Goal: Task Accomplishment & Management: Use online tool/utility

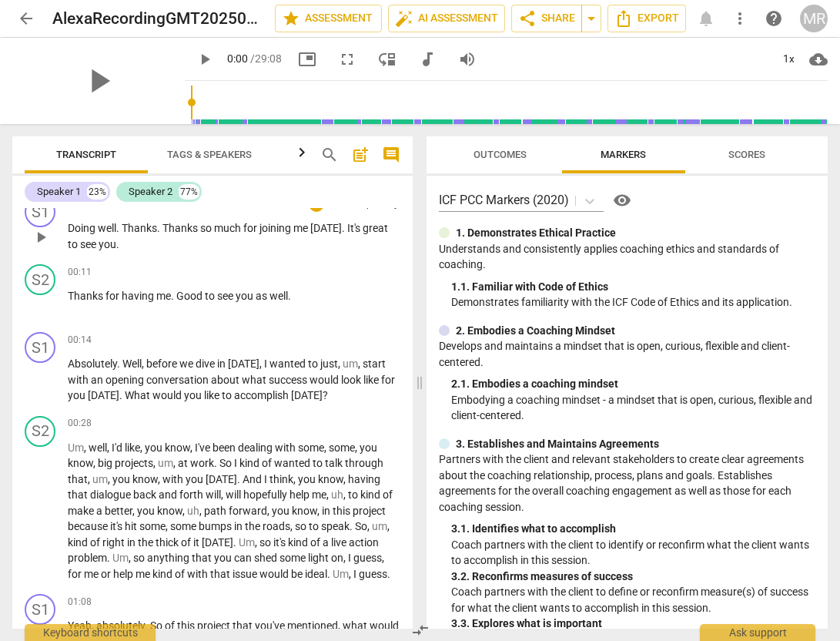
scroll to position [151, 0]
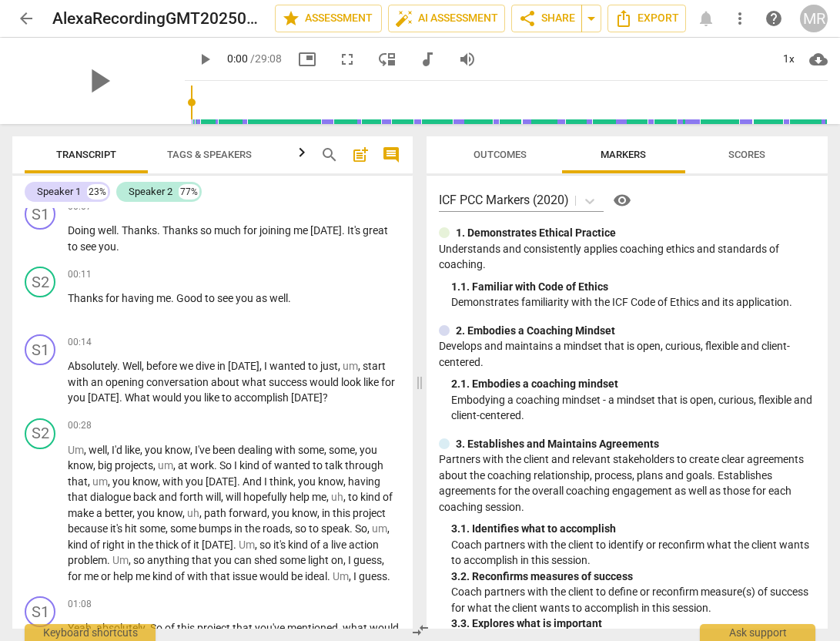
click at [742, 156] on span "Scores" at bounding box center [747, 155] width 37 height 12
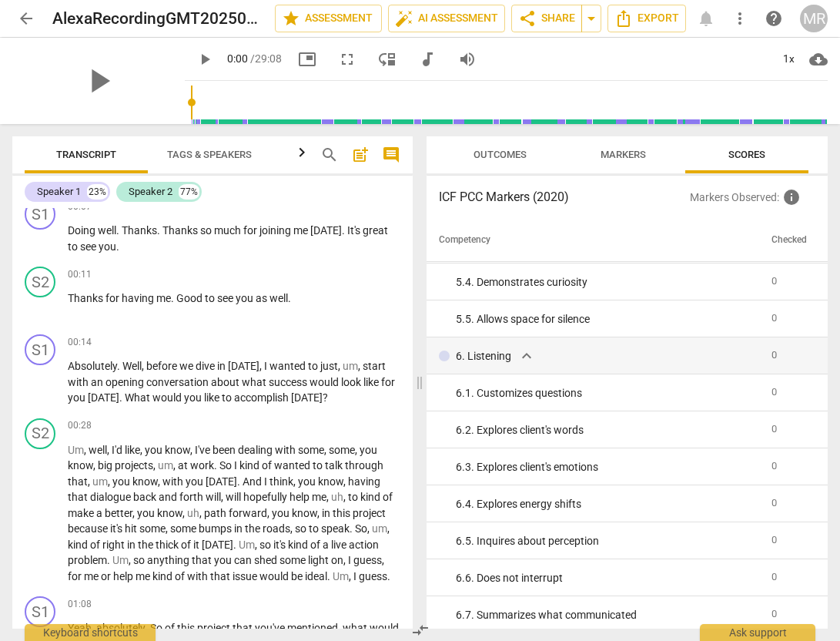
scroll to position [0, 0]
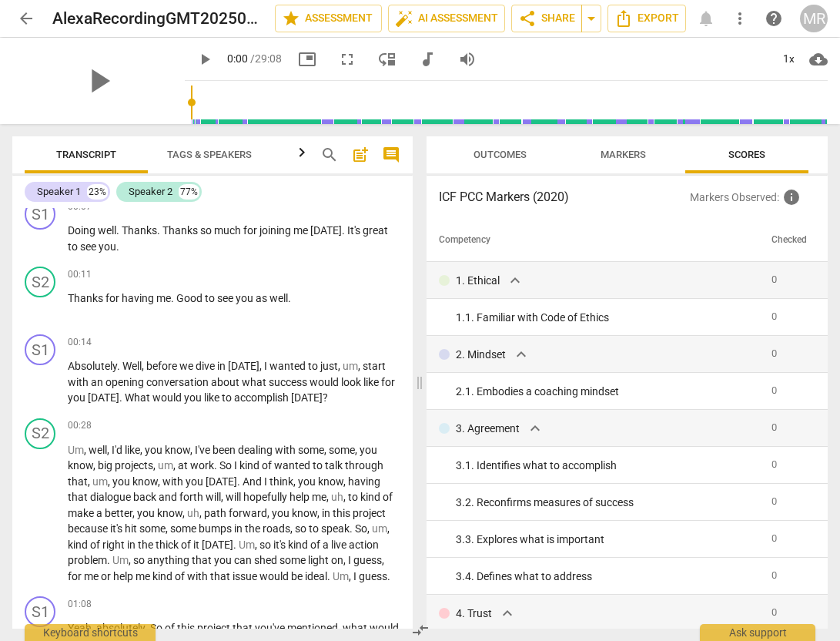
click at [25, 15] on span "arrow_back" at bounding box center [26, 18] width 18 height 18
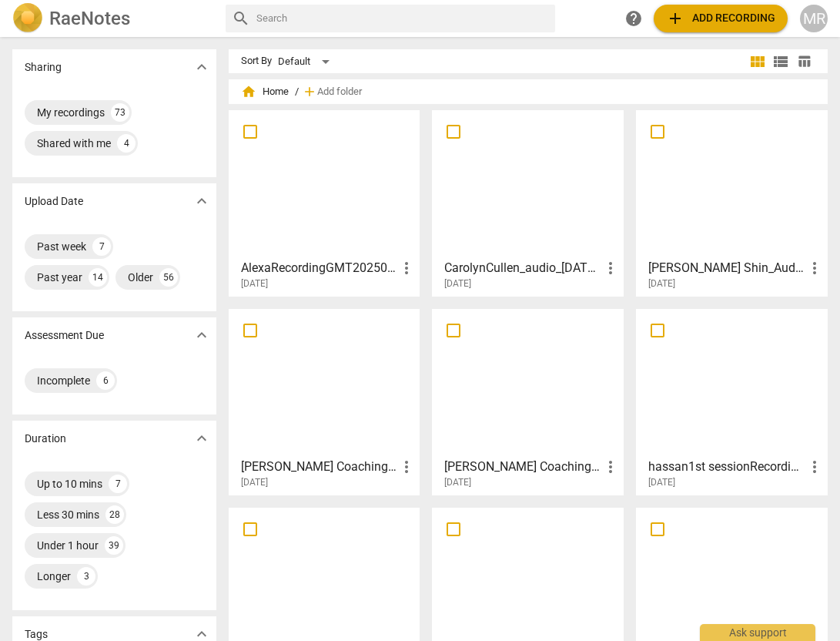
click at [718, 22] on span "add Add recording" at bounding box center [720, 18] width 109 height 18
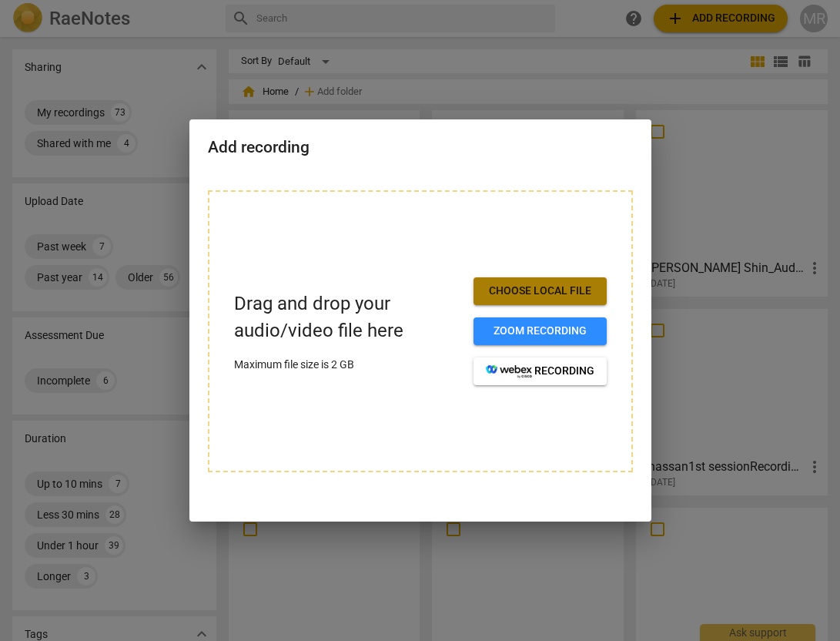
click at [569, 286] on span "Choose local file" at bounding box center [540, 290] width 109 height 15
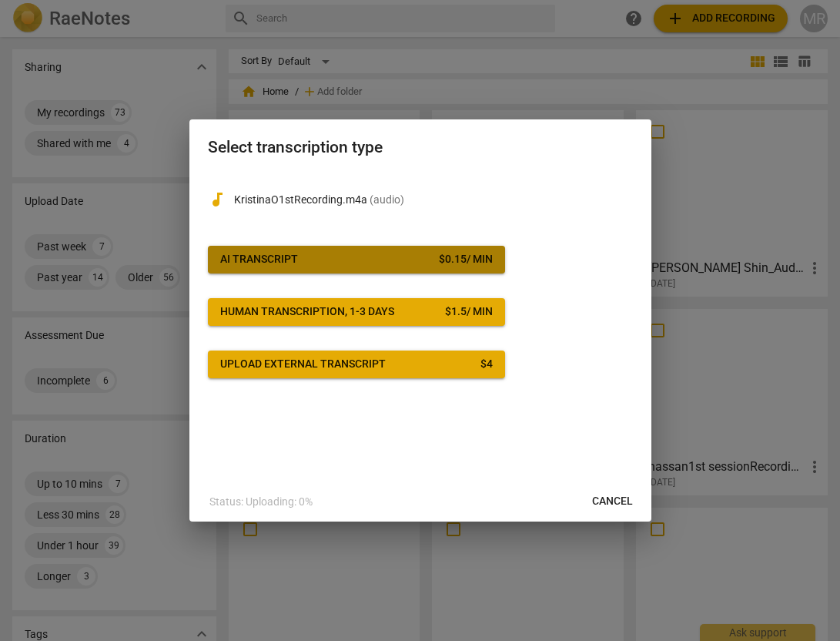
click at [461, 260] on div "$ 0.15 / min" at bounding box center [466, 259] width 54 height 15
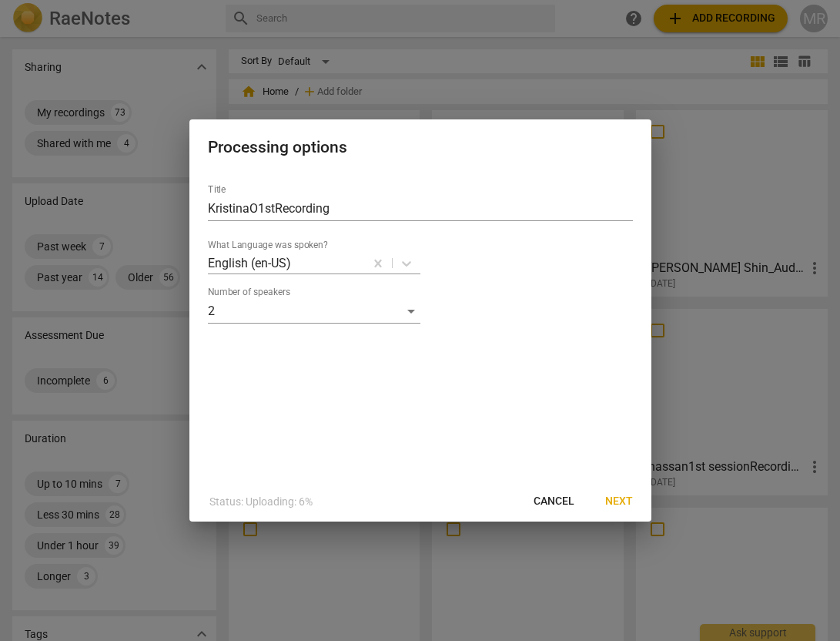
click at [626, 503] on span "Next" at bounding box center [619, 501] width 28 height 15
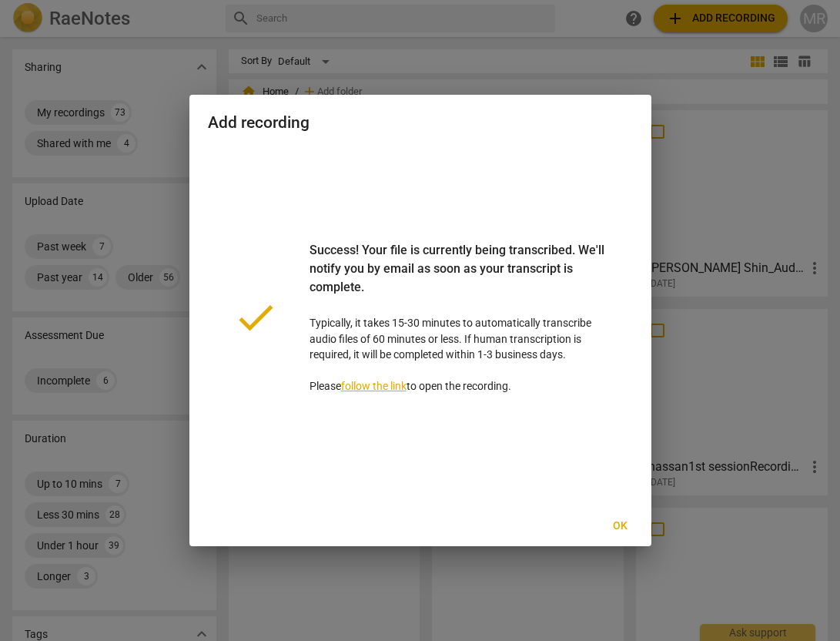
click at [620, 520] on span "Ok" at bounding box center [620, 525] width 25 height 15
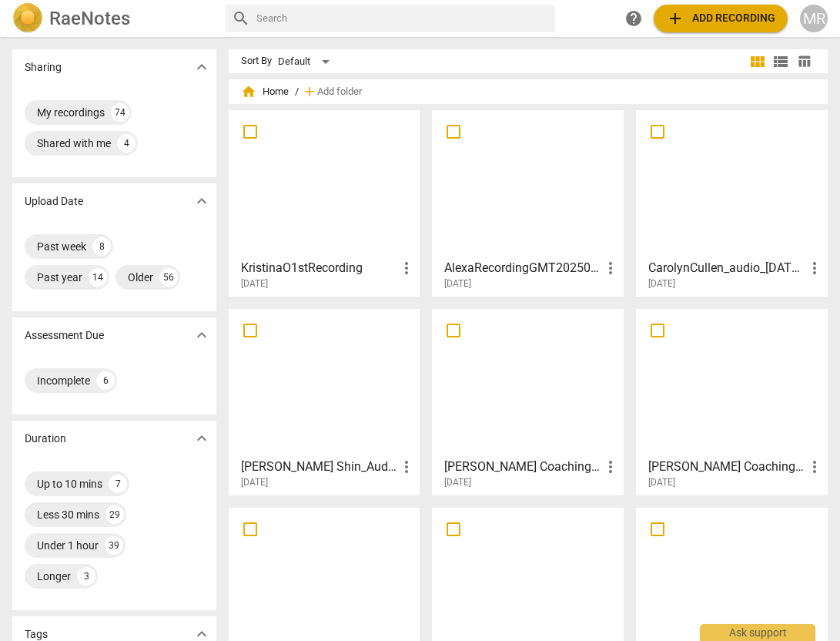
click at [349, 209] on div at bounding box center [324, 184] width 181 height 136
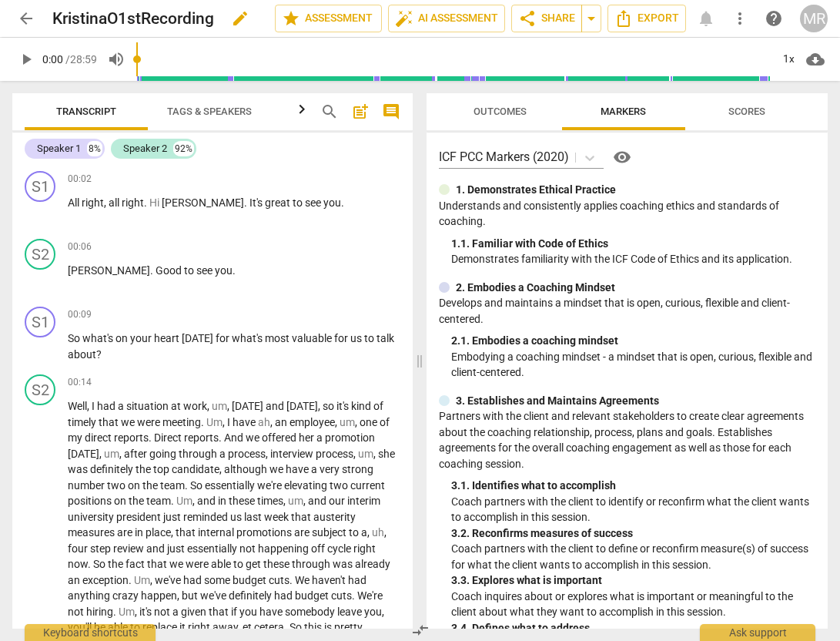
click at [134, 16] on h2 "KristinaO1stRecording" at bounding box center [133, 18] width 162 height 19
click at [35, 17] on span "arrow_back" at bounding box center [26, 18] width 18 height 18
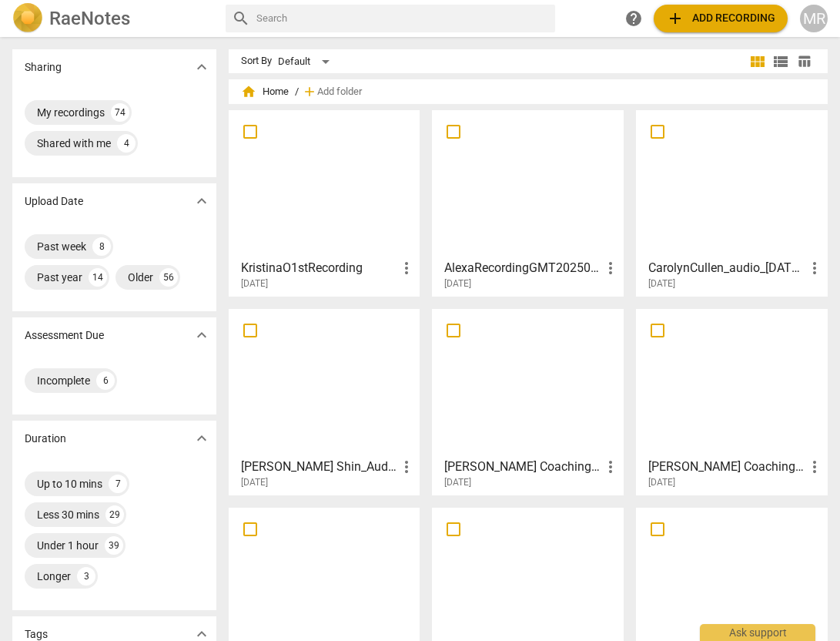
click at [303, 266] on h3 "KristinaO1stRecording" at bounding box center [319, 268] width 157 height 18
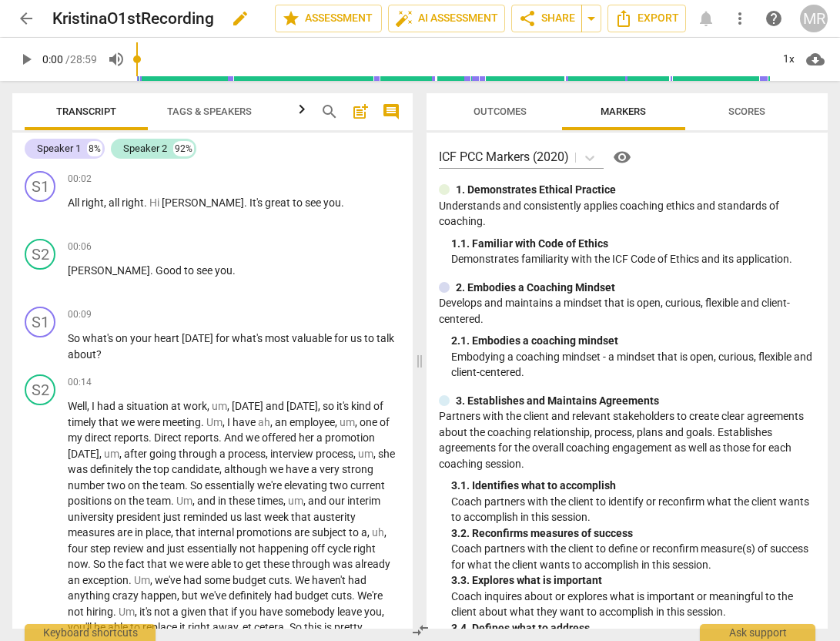
click at [183, 22] on h2 "KristinaO1stRecording" at bounding box center [133, 18] width 162 height 19
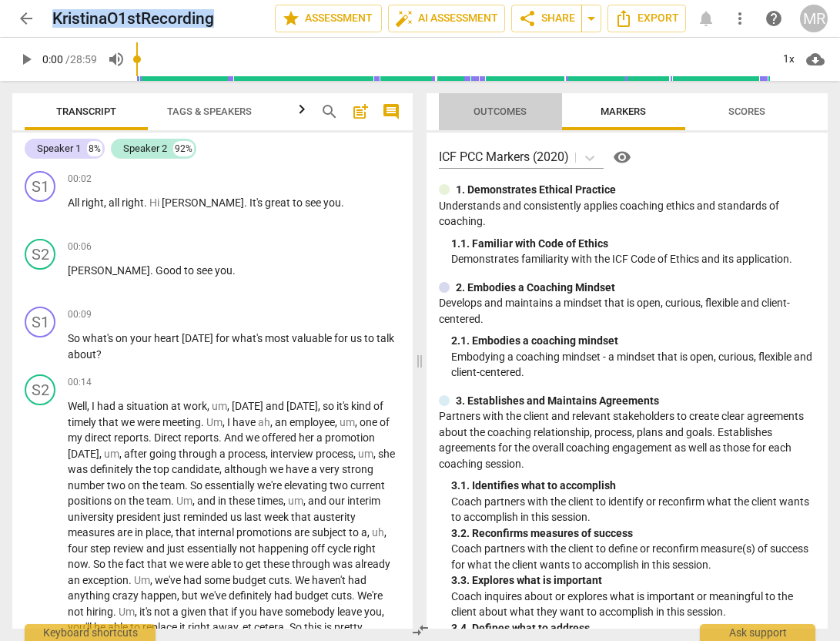
click at [528, 108] on span "Outcomes" at bounding box center [500, 112] width 90 height 21
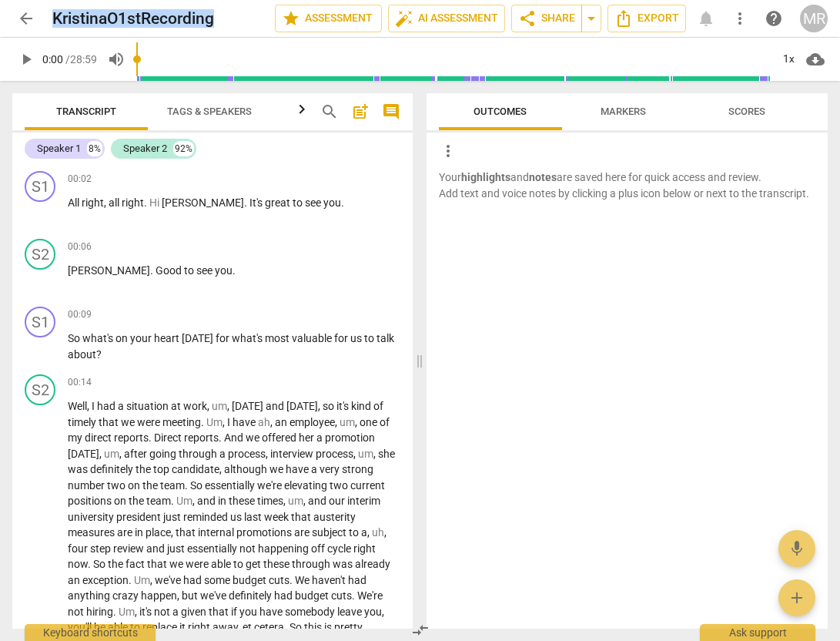
click at [621, 109] on span "Markers" at bounding box center [623, 112] width 45 height 12
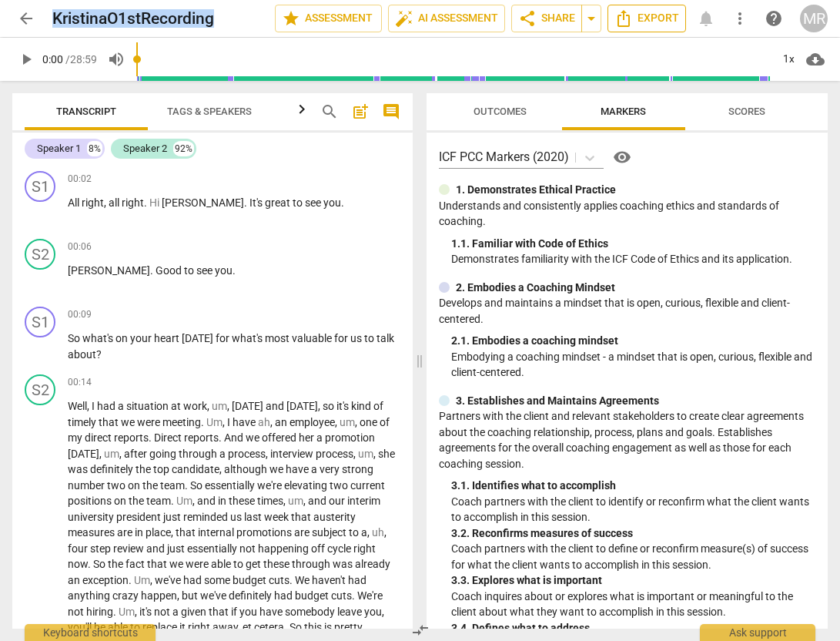
click at [663, 19] on span "Export" at bounding box center [647, 18] width 65 height 18
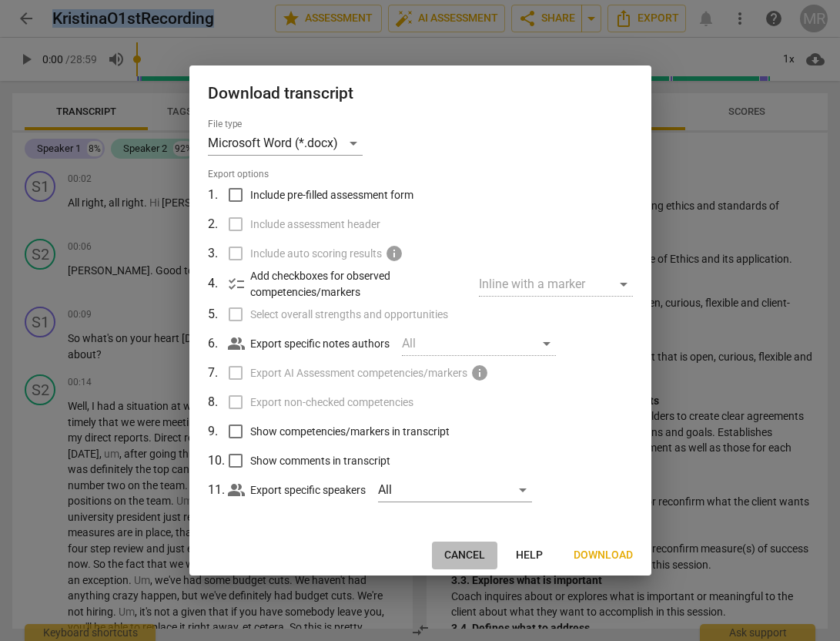
click at [464, 554] on span "Cancel" at bounding box center [464, 555] width 41 height 15
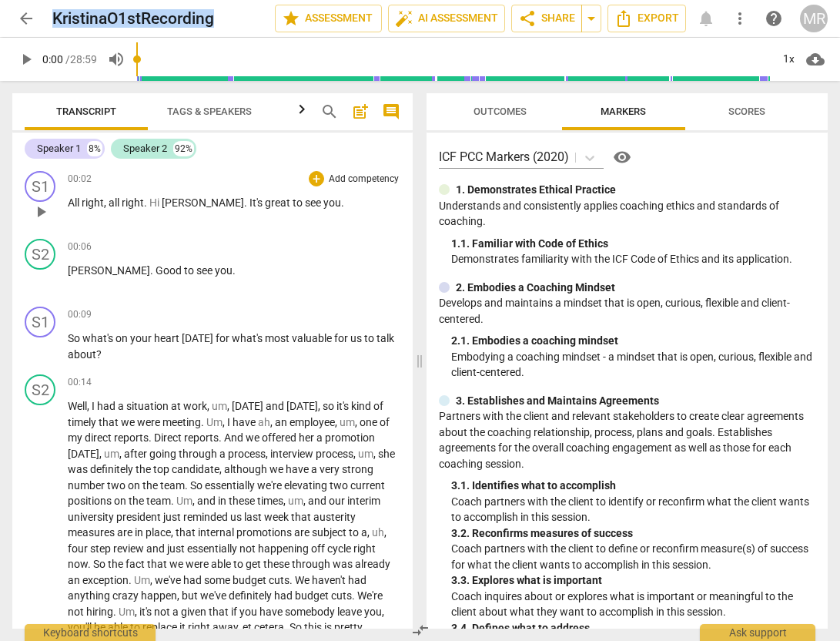
click at [41, 219] on span "play_arrow" at bounding box center [41, 212] width 18 height 18
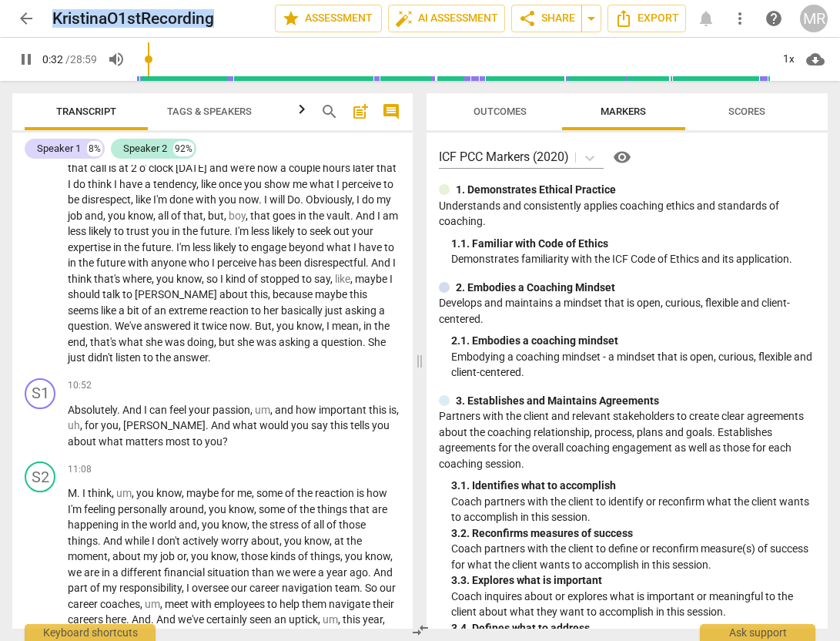
scroll to position [1895, 0]
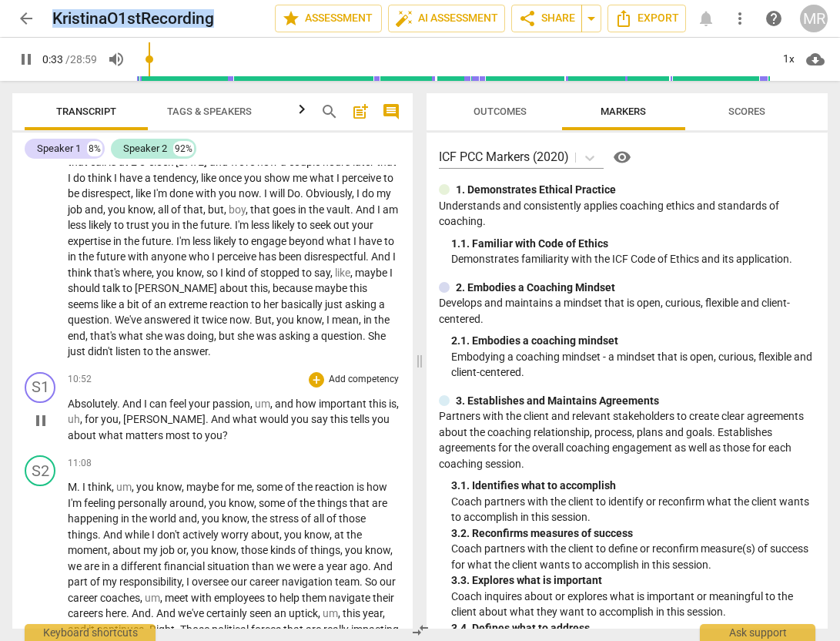
click at [34, 430] on span "pause" at bounding box center [41, 420] width 18 height 18
click at [36, 430] on span "play_arrow" at bounding box center [41, 420] width 18 height 18
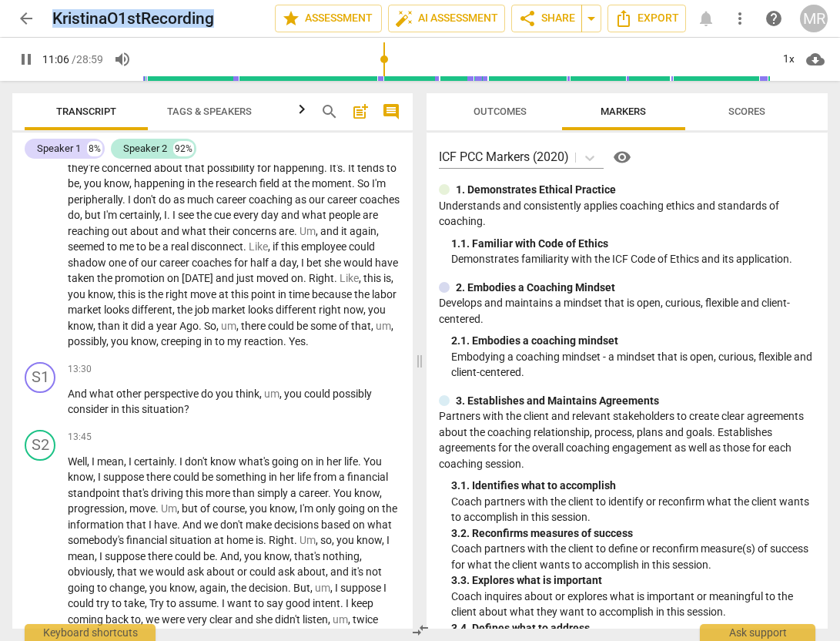
scroll to position [2541, 0]
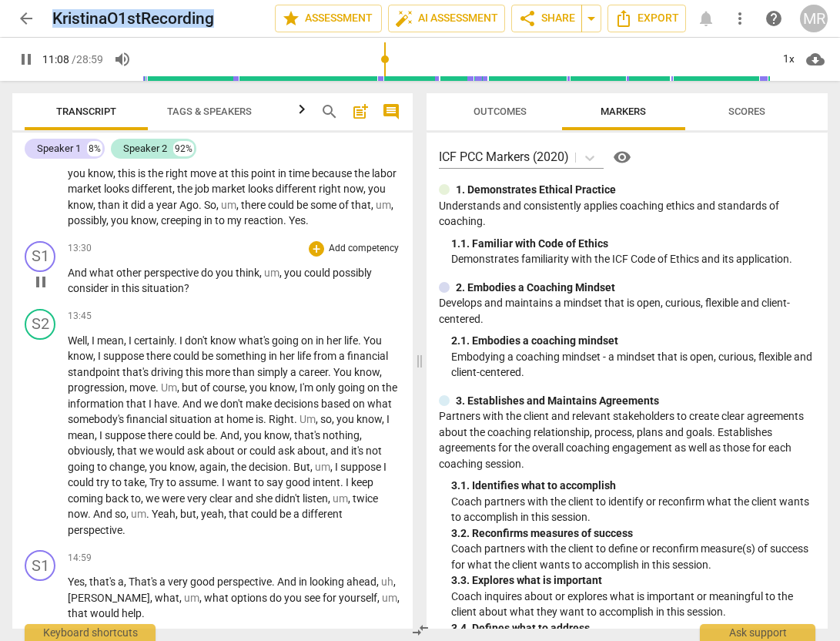
click at [42, 291] on span "pause" at bounding box center [41, 282] width 18 height 18
click at [42, 291] on span "play_arrow" at bounding box center [41, 282] width 18 height 18
click at [42, 291] on span "pause" at bounding box center [41, 282] width 18 height 18
click at [42, 291] on span "play_arrow" at bounding box center [41, 282] width 18 height 18
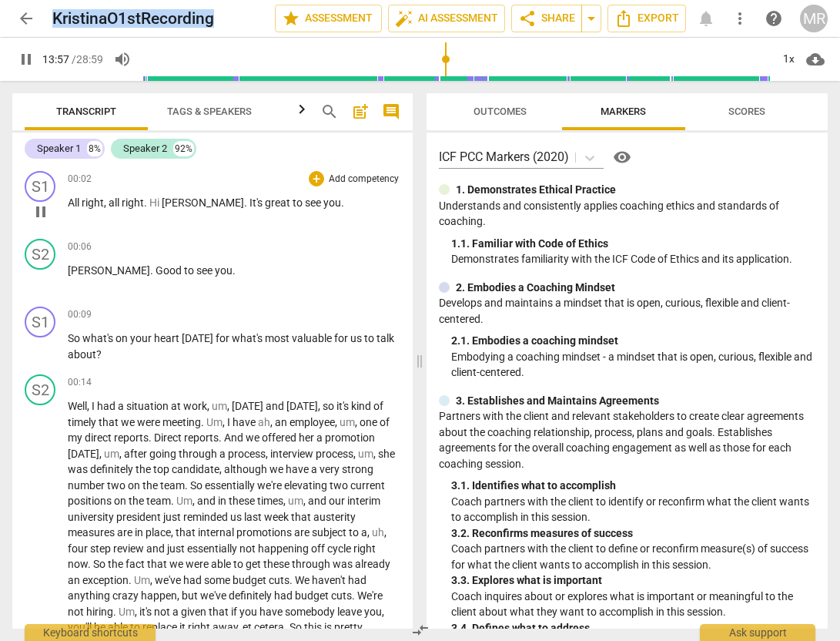
scroll to position [2772, 0]
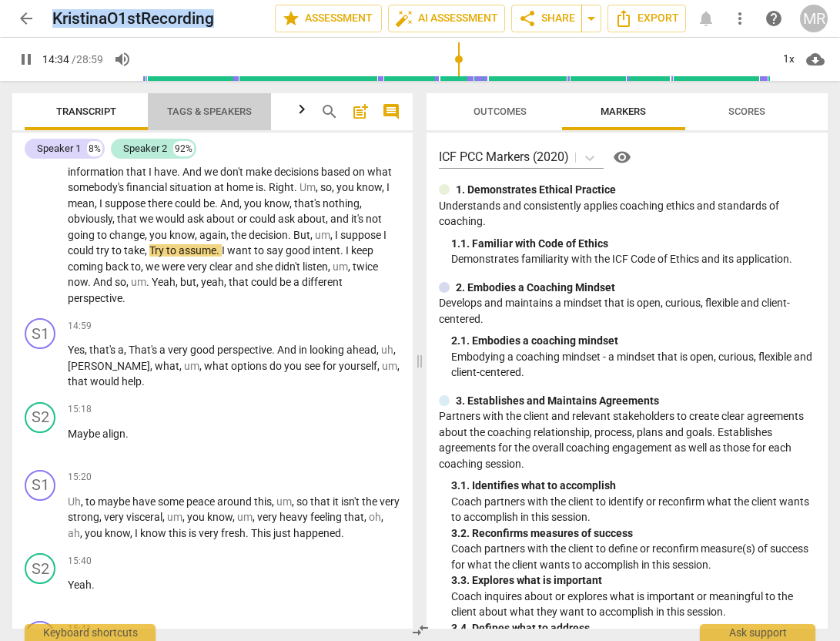
click at [186, 111] on span "Tags & Speakers" at bounding box center [209, 112] width 85 height 12
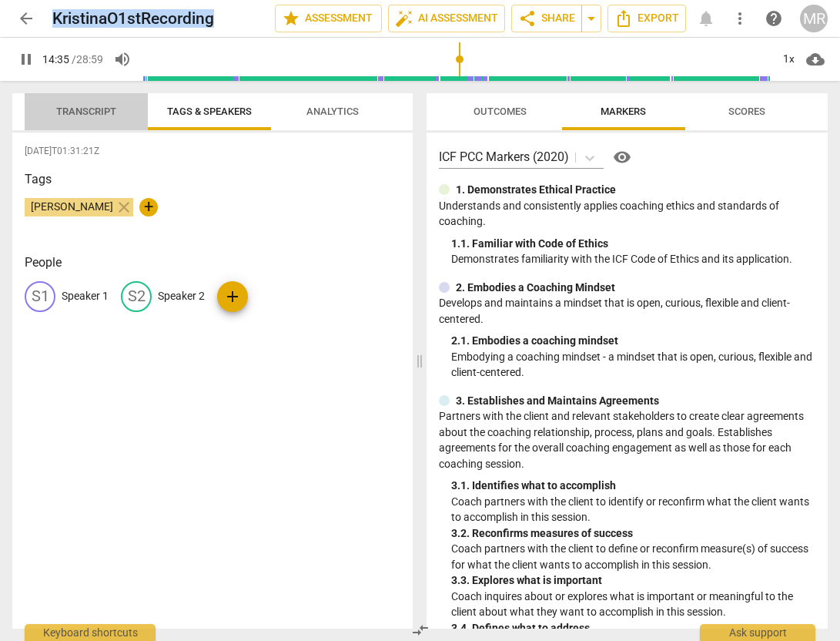
click at [98, 114] on span "Transcript" at bounding box center [86, 112] width 60 height 12
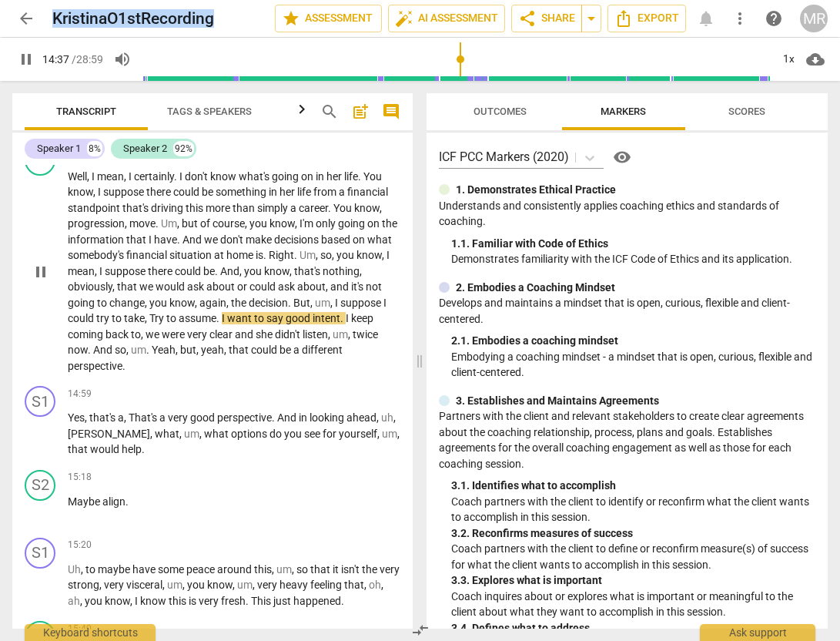
scroll to position [2700, 0]
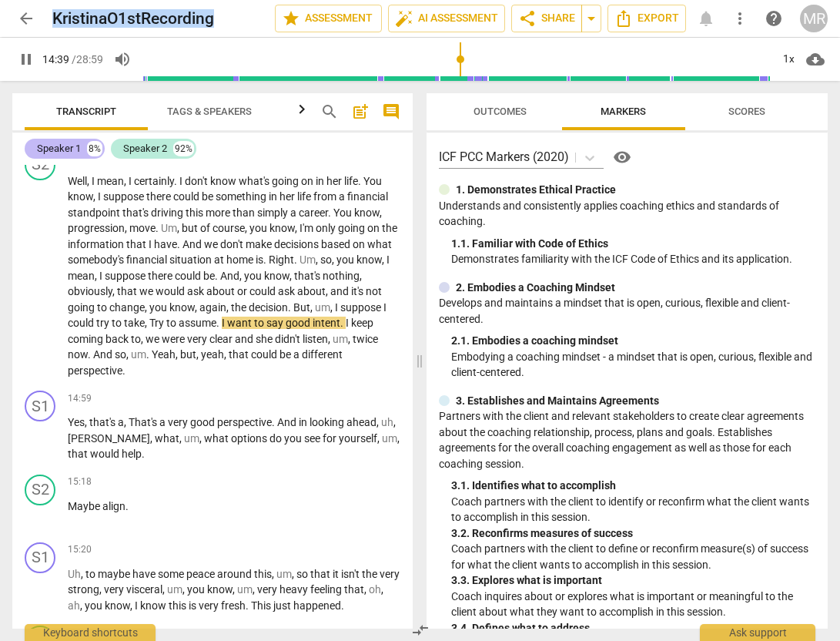
click at [65, 149] on div "Speaker 1" at bounding box center [59, 148] width 44 height 15
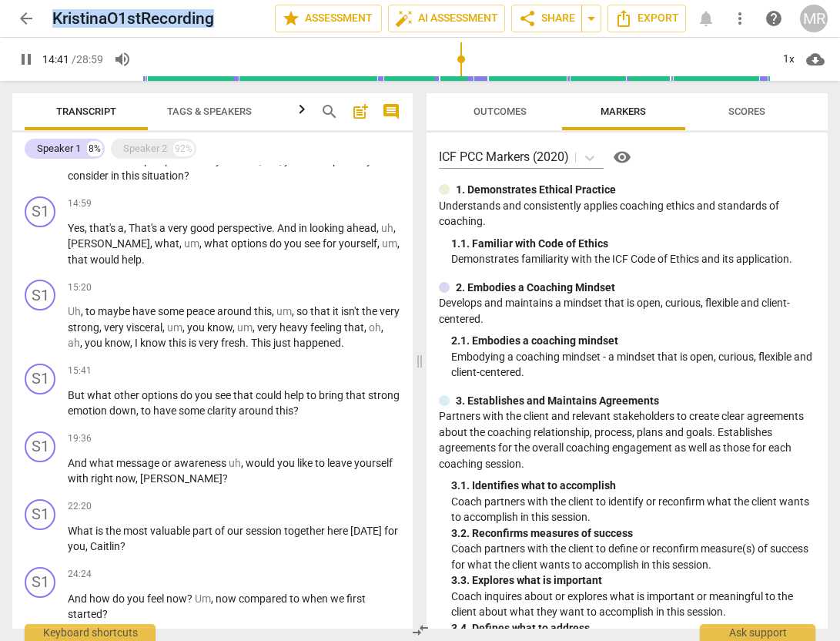
click at [199, 115] on span "Tags & Speakers" at bounding box center [209, 112] width 85 height 12
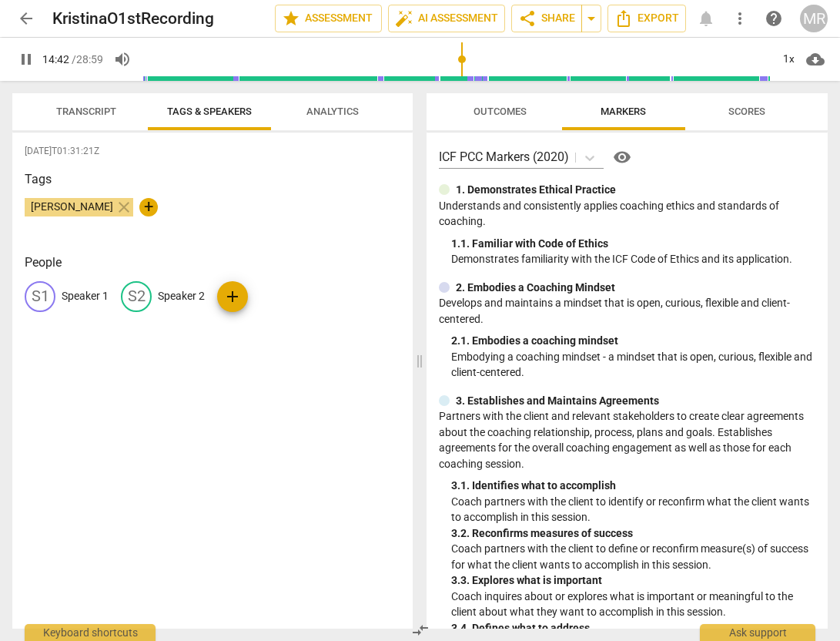
click at [77, 293] on p "Speaker 1" at bounding box center [85, 296] width 47 height 16
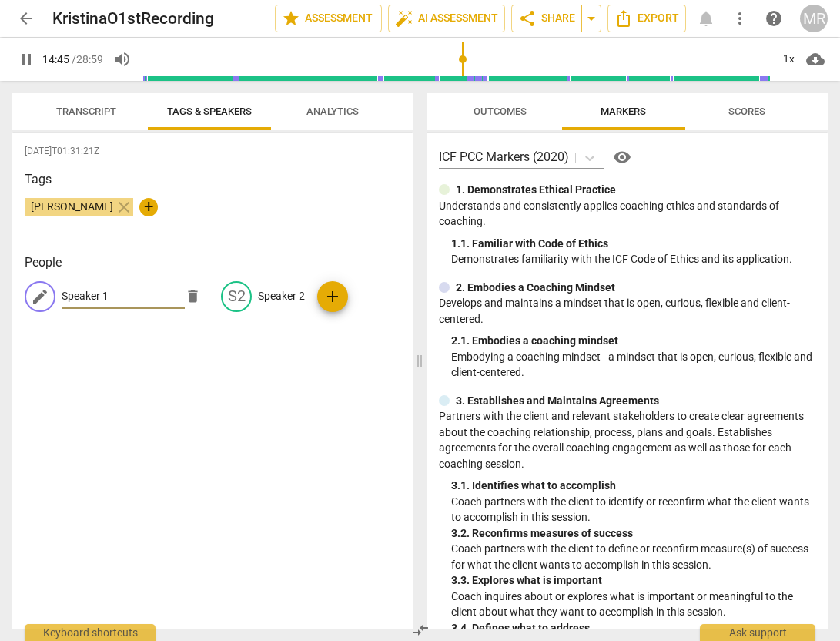
type input "885"
type input "C"
type input "886"
type input "Coa"
type input "886"
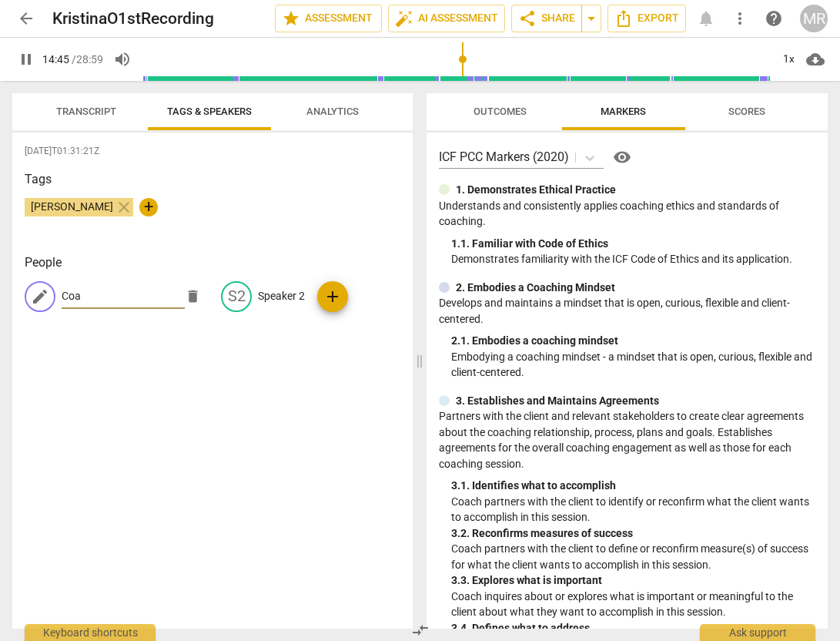
type input "Coac"
type input "886"
type input "Coach"
type input "887"
type input "Coach"
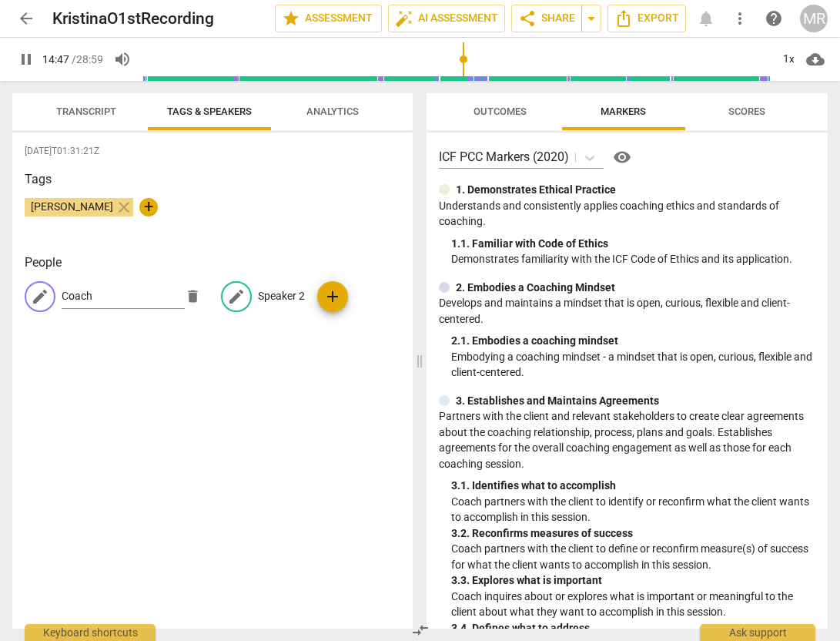
click at [265, 302] on p "Speaker 2" at bounding box center [281, 296] width 47 height 16
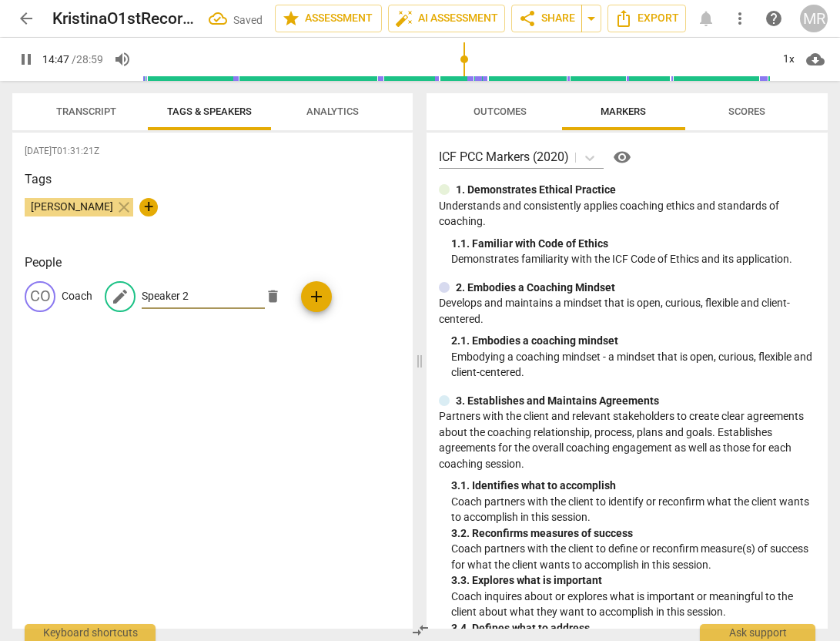
type input "888"
type input "C"
type input "888"
type input "Cl"
type input "889"
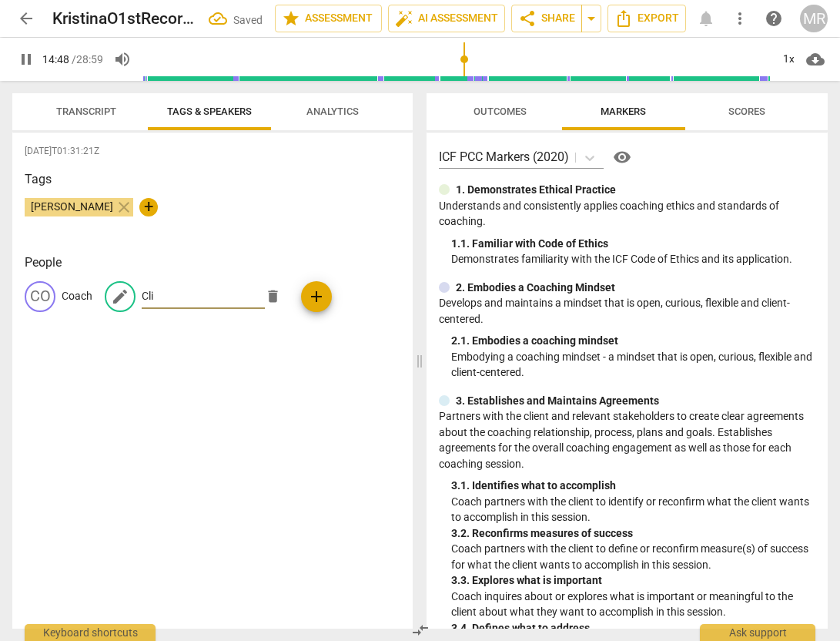
type input "Clie"
type input "889"
type input "Clien"
type input "889"
type input "Client"
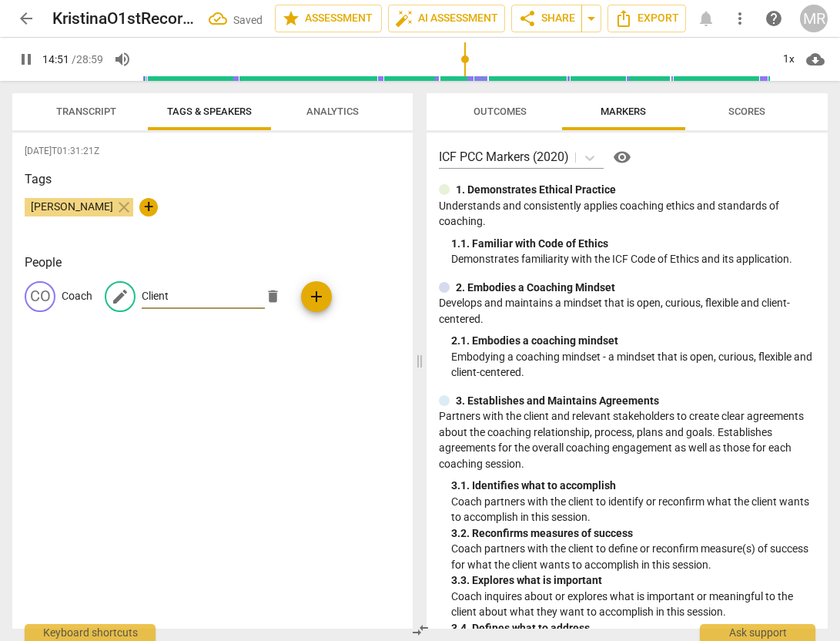
type input "892"
type input "Client"
click at [85, 111] on span "Transcript" at bounding box center [86, 112] width 60 height 12
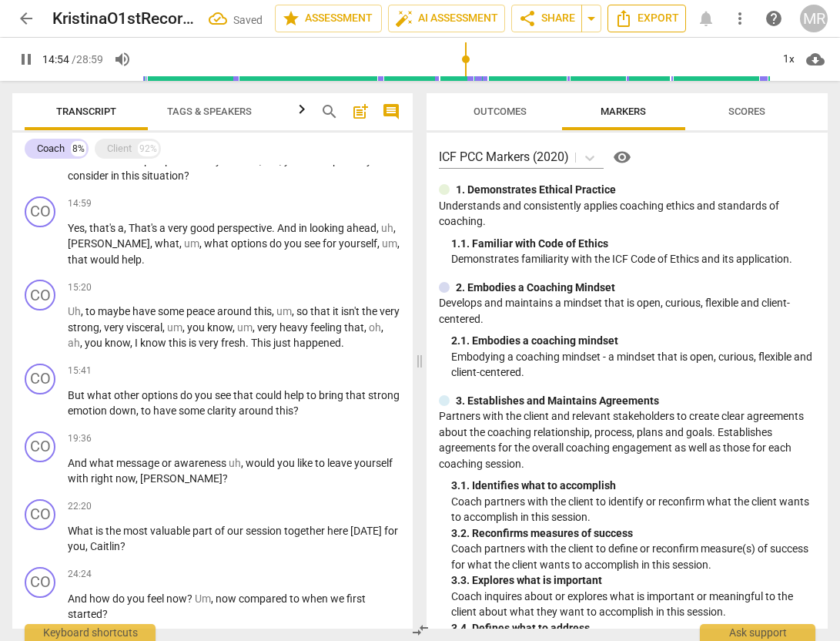
click at [663, 18] on span "Export" at bounding box center [647, 18] width 65 height 18
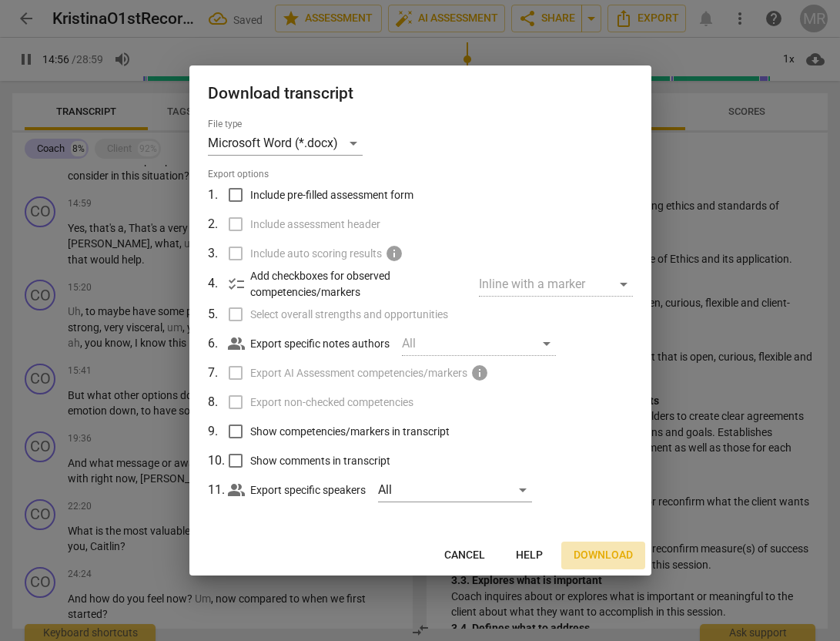
click at [608, 554] on span "Download" at bounding box center [603, 555] width 59 height 15
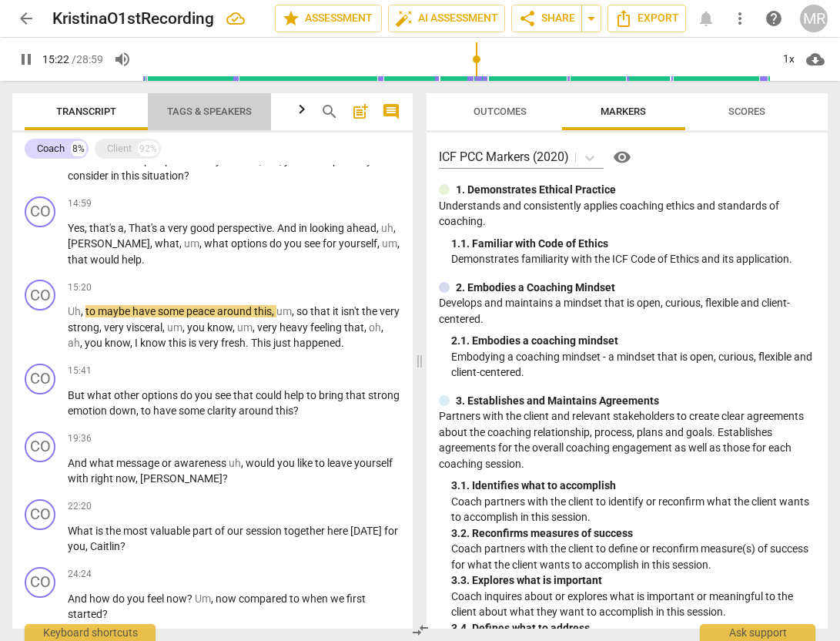
click at [217, 118] on span "Tags & Speakers" at bounding box center [210, 112] width 122 height 21
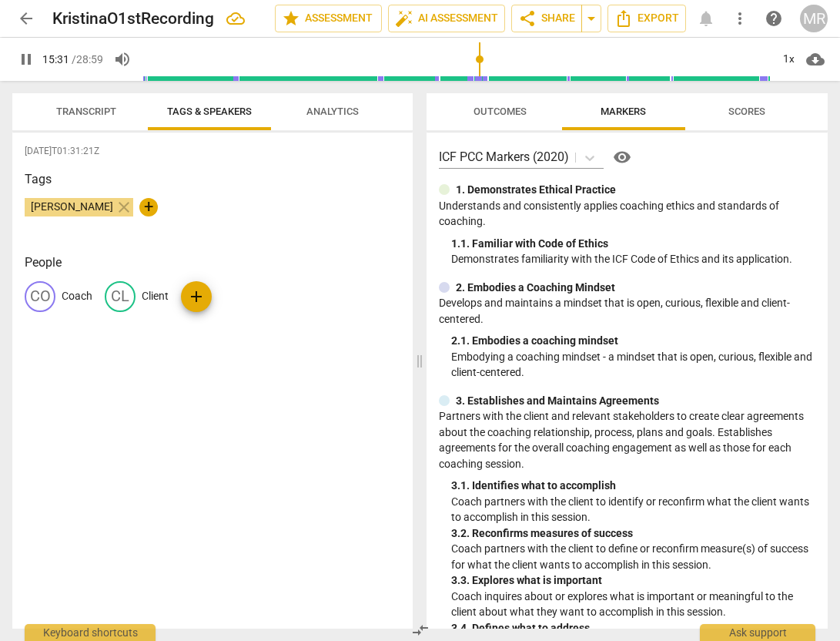
click at [114, 112] on span "Transcript" at bounding box center [86, 112] width 60 height 12
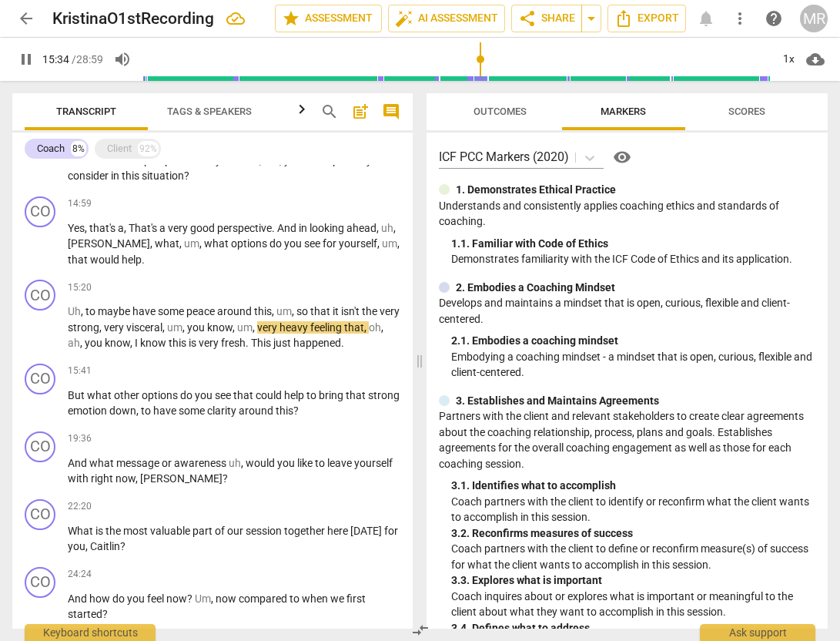
click at [103, 116] on span "Transcript" at bounding box center [86, 112] width 60 height 12
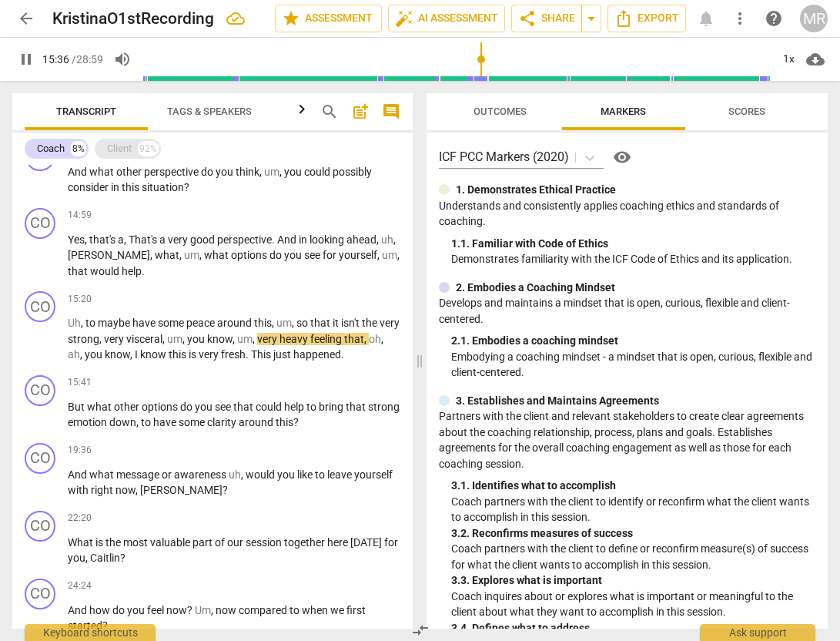
click at [115, 155] on div "Client" at bounding box center [119, 148] width 25 height 15
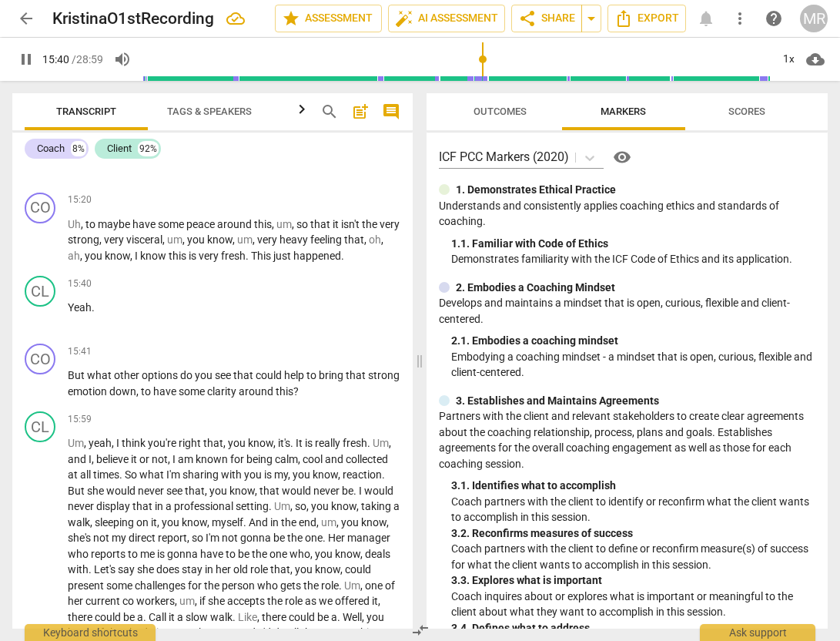
scroll to position [3047, 0]
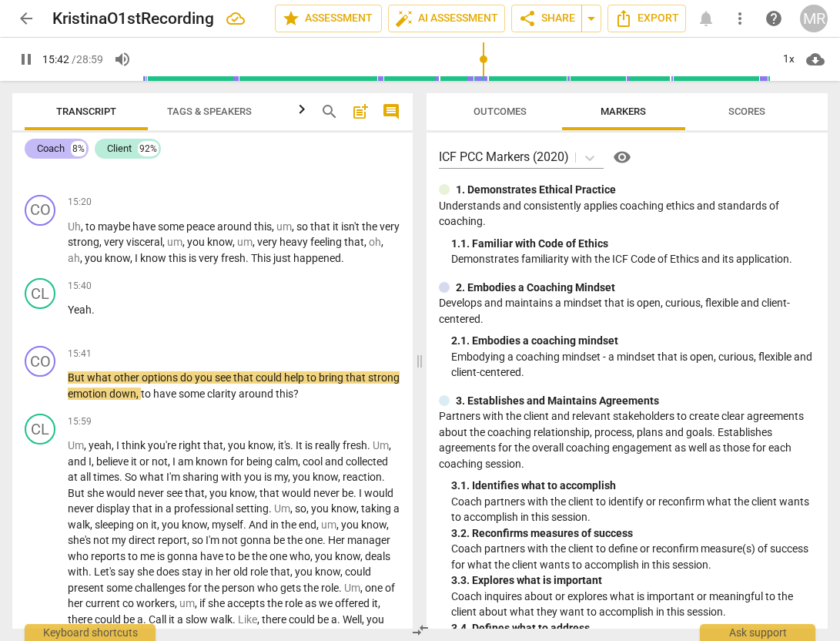
click at [52, 145] on div "Coach" at bounding box center [51, 148] width 28 height 15
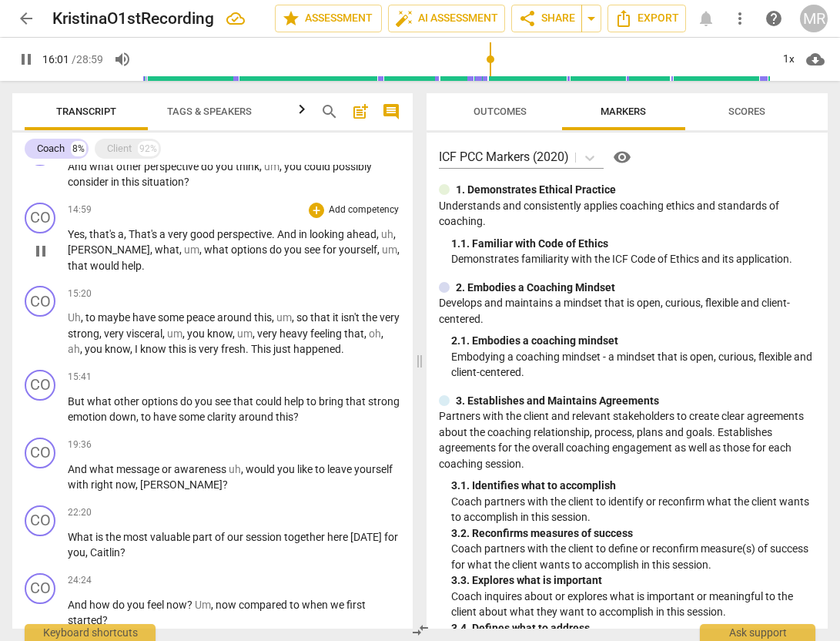
scroll to position [0, 0]
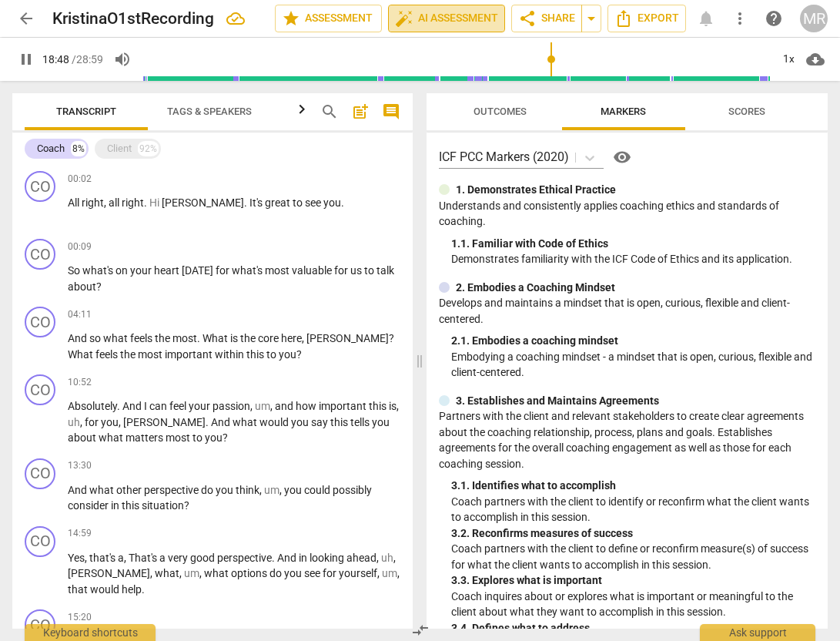
click at [448, 19] on span "auto_fix_high AI Assessment" at bounding box center [446, 18] width 103 height 18
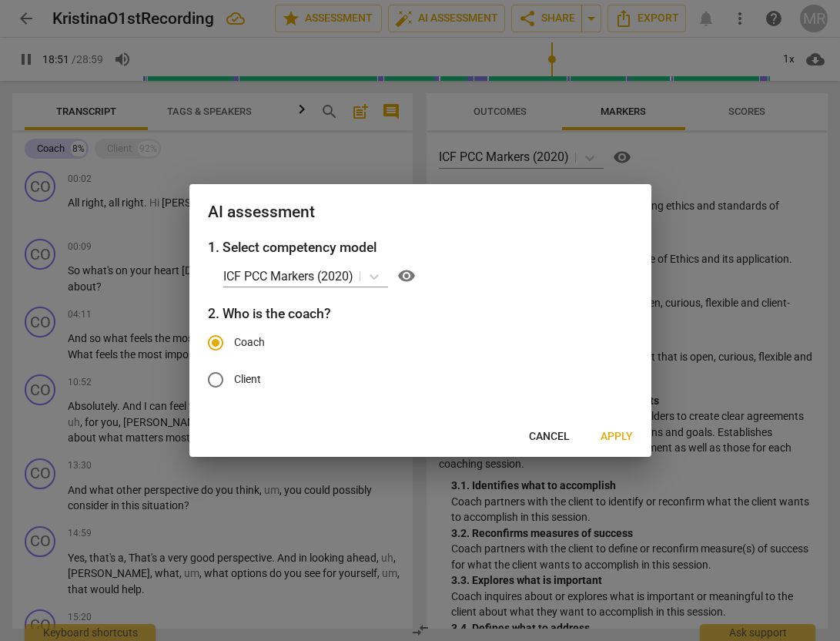
click at [554, 435] on span "Cancel" at bounding box center [549, 436] width 41 height 15
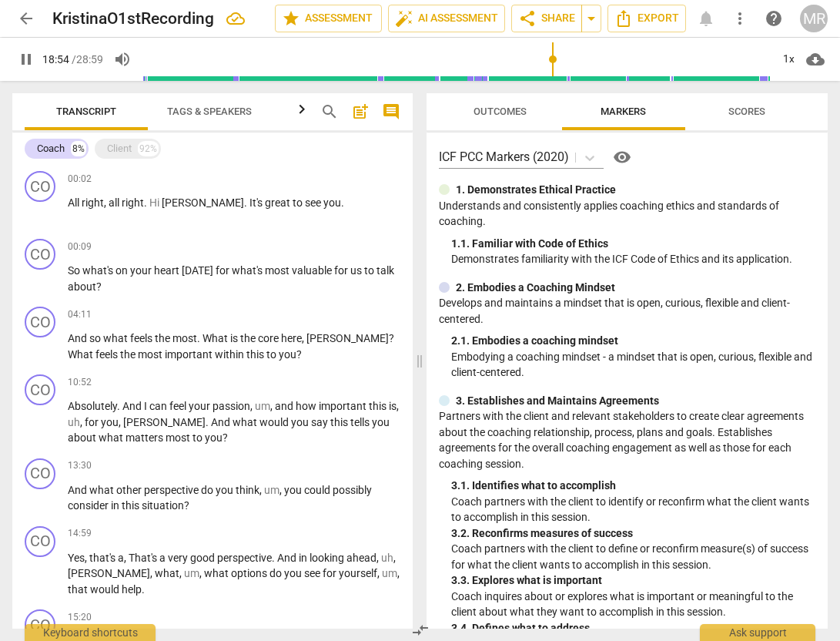
click at [25, 50] on span "pause" at bounding box center [26, 59] width 18 height 18
click at [457, 22] on span "auto_fix_high AI Assessment" at bounding box center [446, 18] width 103 height 18
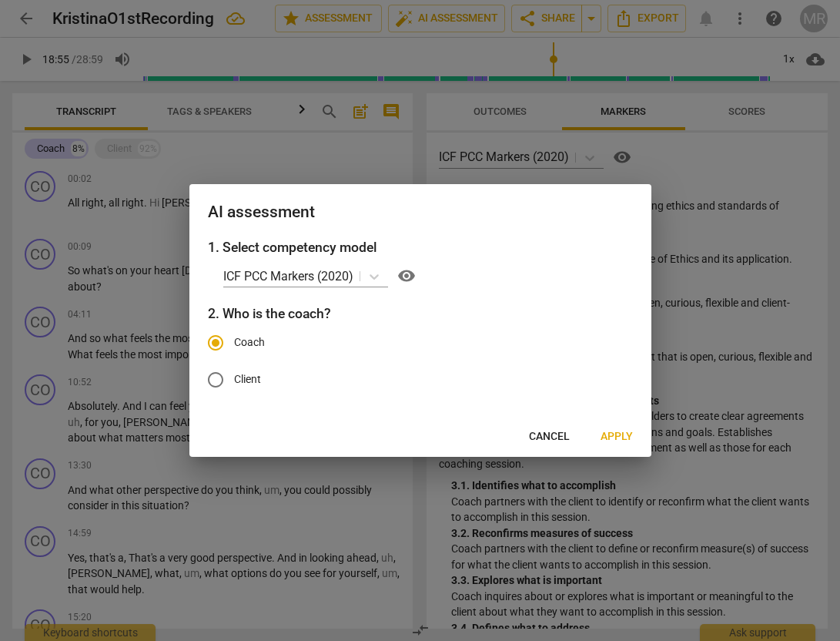
click at [618, 435] on span "Apply" at bounding box center [617, 436] width 32 height 15
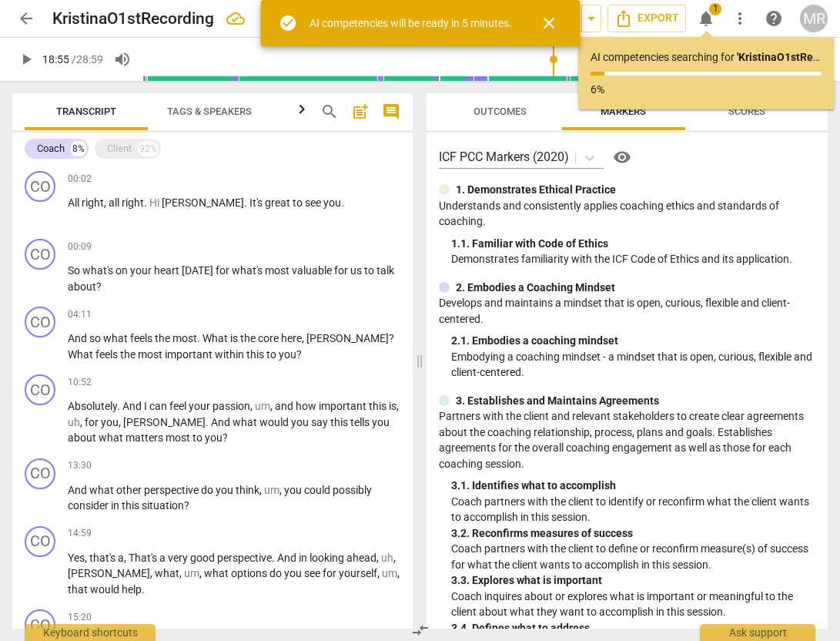
type input "1135"
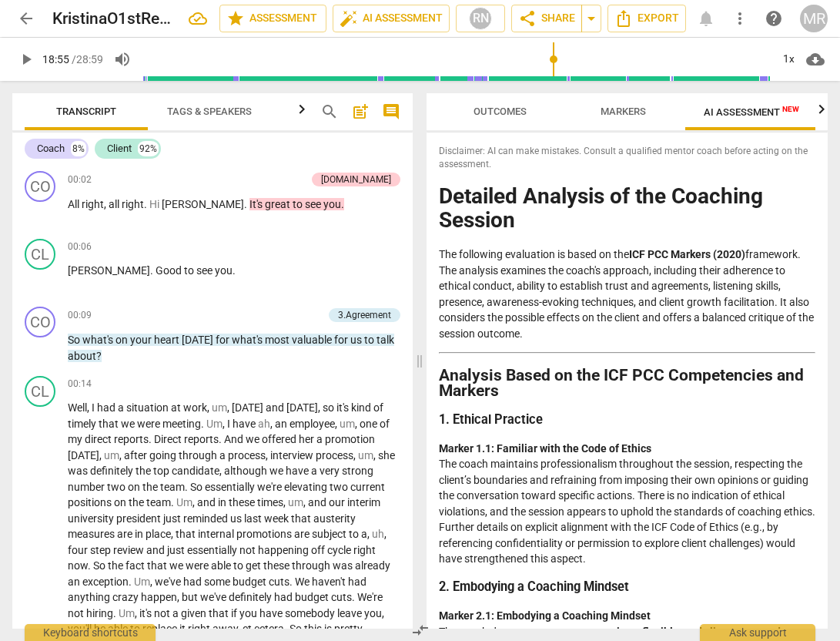
scroll to position [0, 1]
click at [617, 111] on span "Markers" at bounding box center [622, 112] width 45 height 12
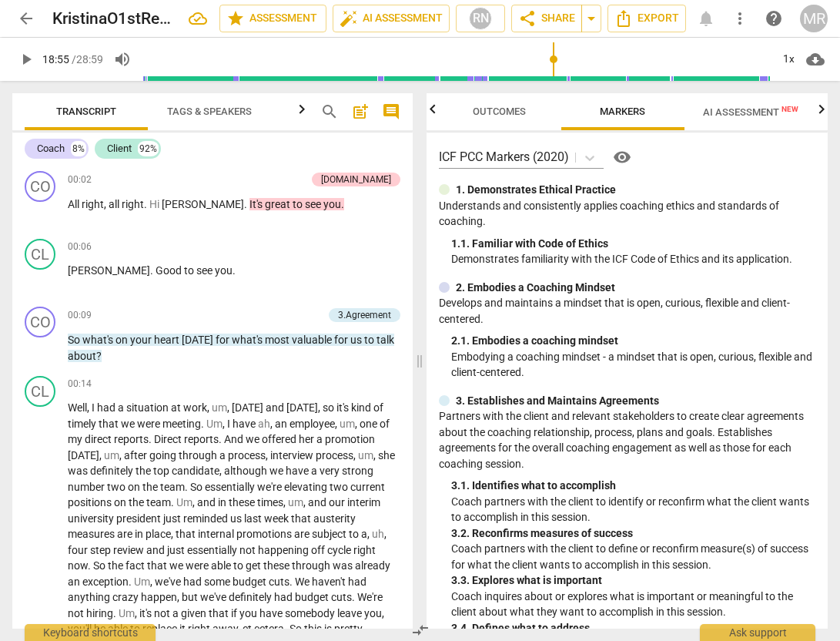
click at [742, 115] on span "AI Assessment New" at bounding box center [750, 112] width 95 height 12
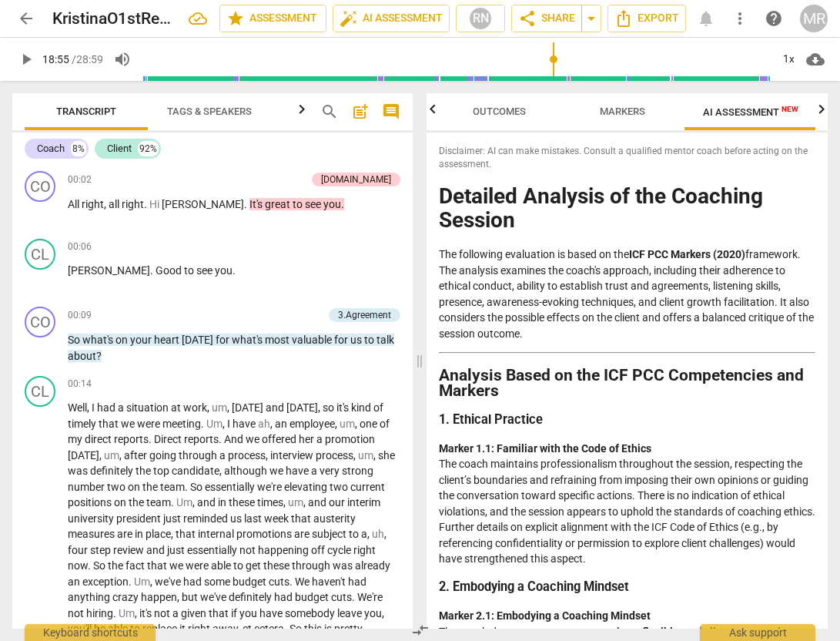
click at [826, 109] on icon "button" at bounding box center [821, 109] width 18 height 18
click at [759, 112] on span "Scores" at bounding box center [755, 112] width 37 height 12
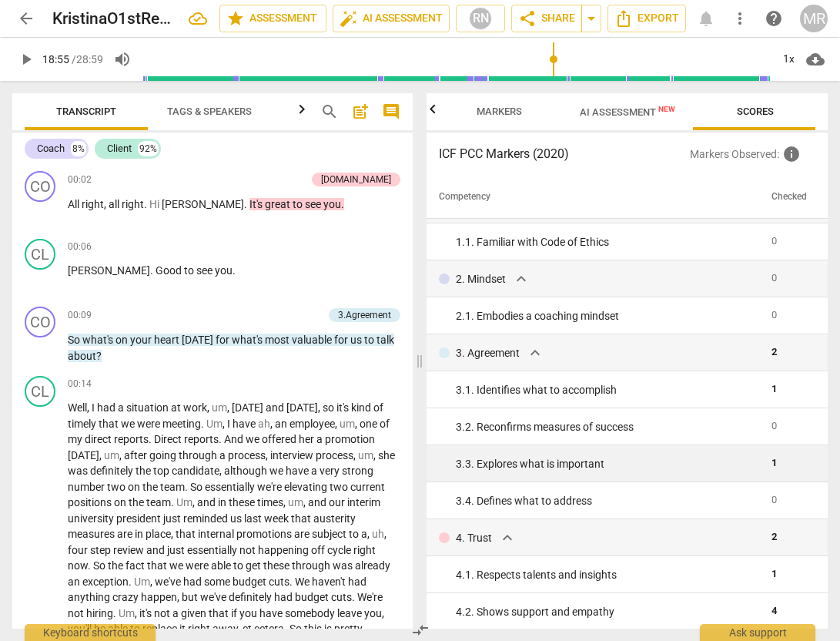
scroll to position [0, 0]
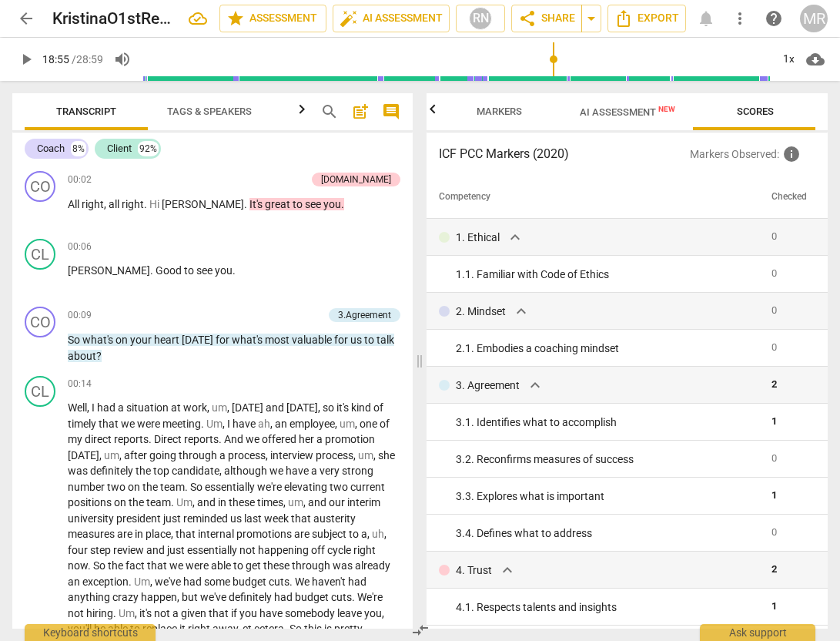
click at [647, 112] on span "AI Assessment New" at bounding box center [627, 112] width 95 height 12
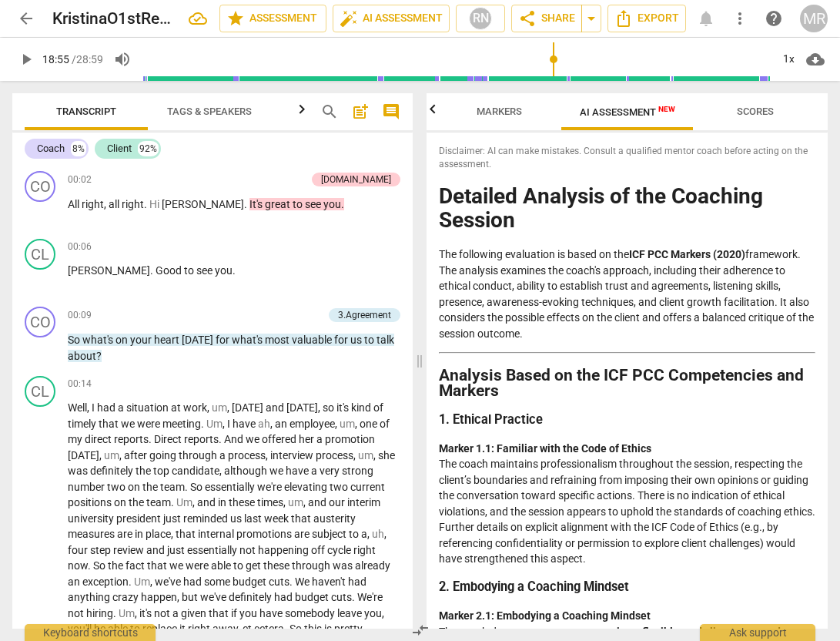
click at [762, 115] on span "Scores" at bounding box center [755, 112] width 37 height 12
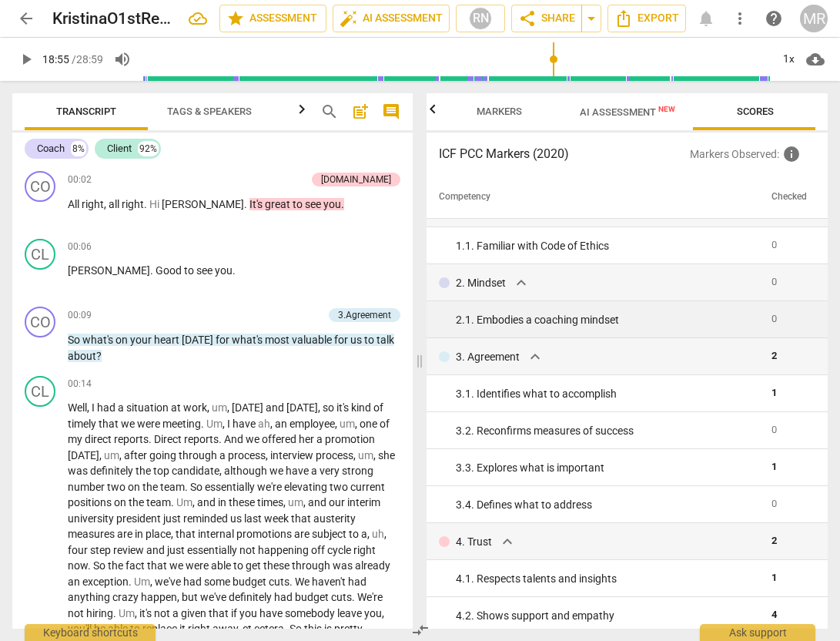
scroll to position [32, 0]
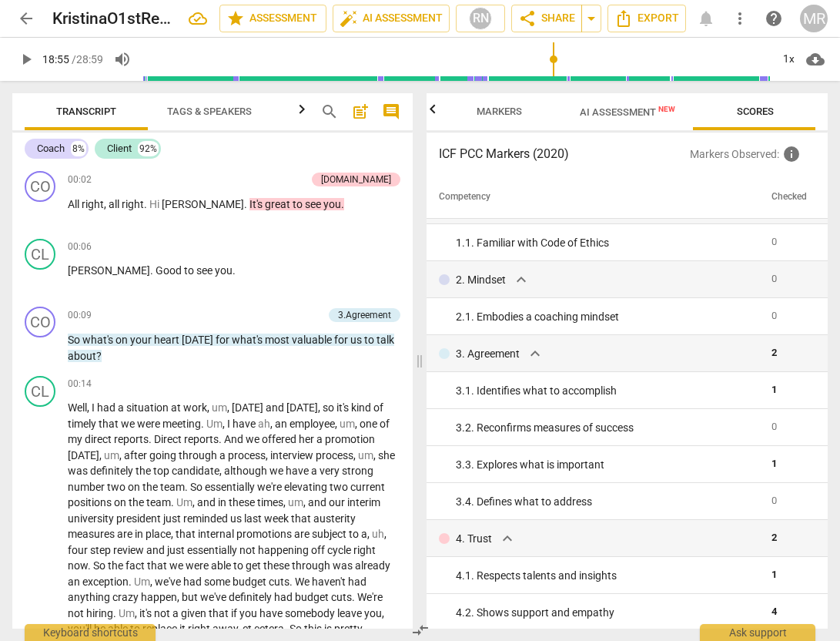
click at [22, 18] on span "arrow_back" at bounding box center [26, 18] width 18 height 18
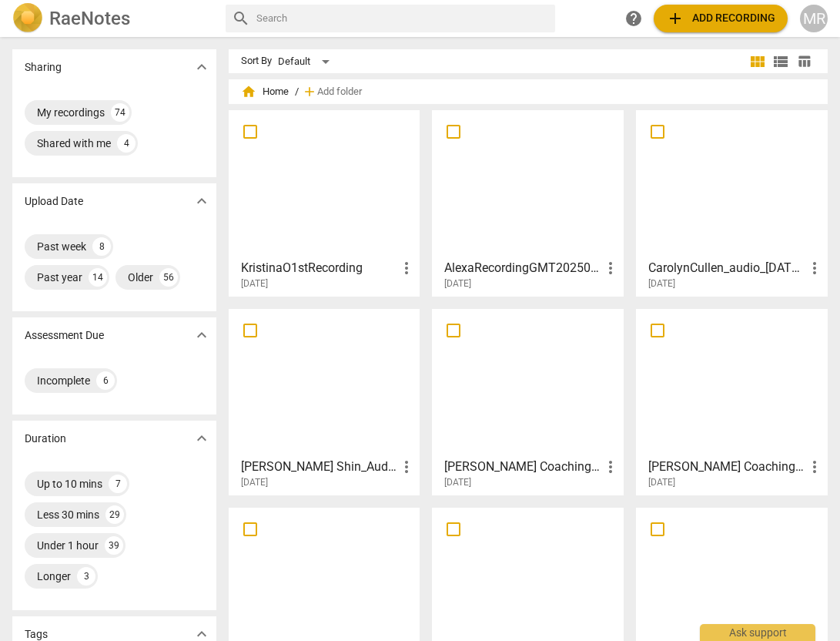
click at [518, 188] on div at bounding box center [527, 184] width 181 height 136
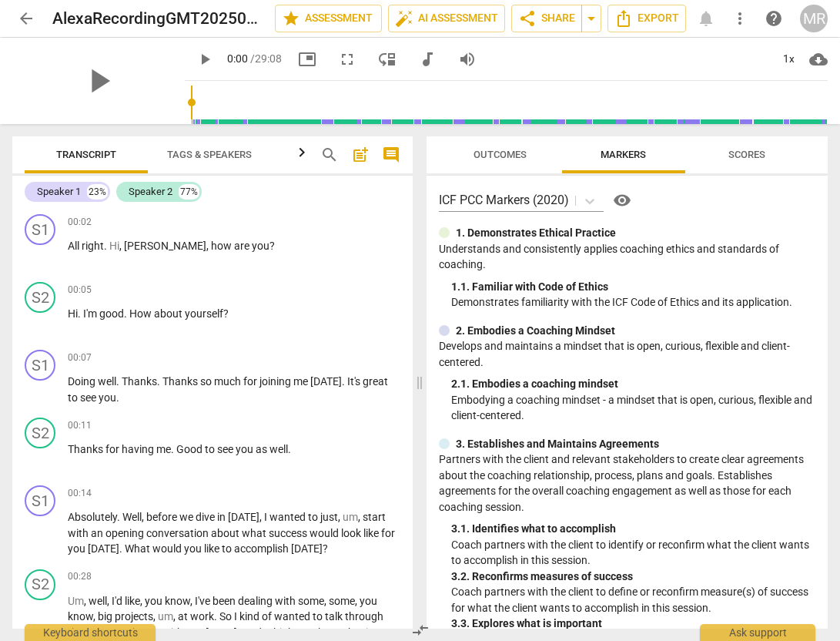
click at [745, 156] on span "Scores" at bounding box center [747, 155] width 37 height 12
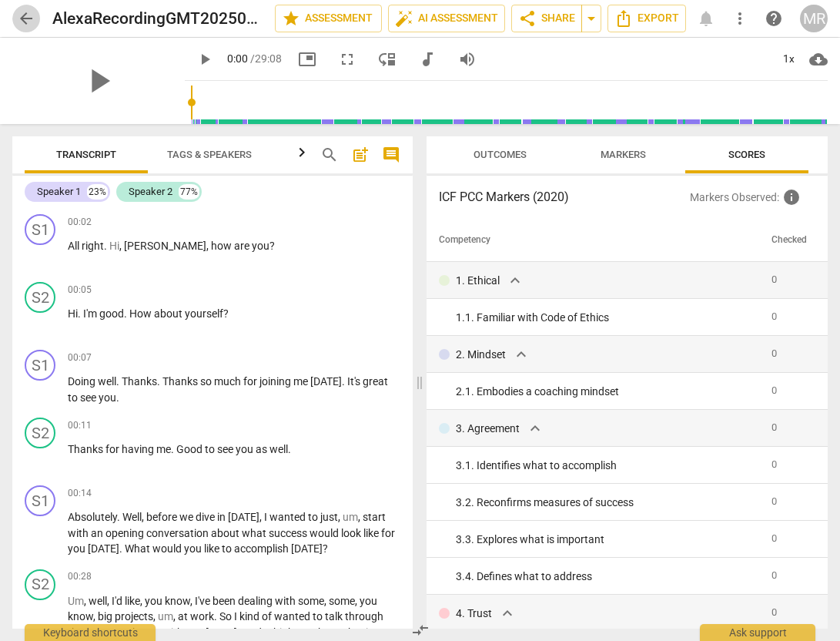
click at [23, 22] on span "arrow_back" at bounding box center [26, 18] width 18 height 18
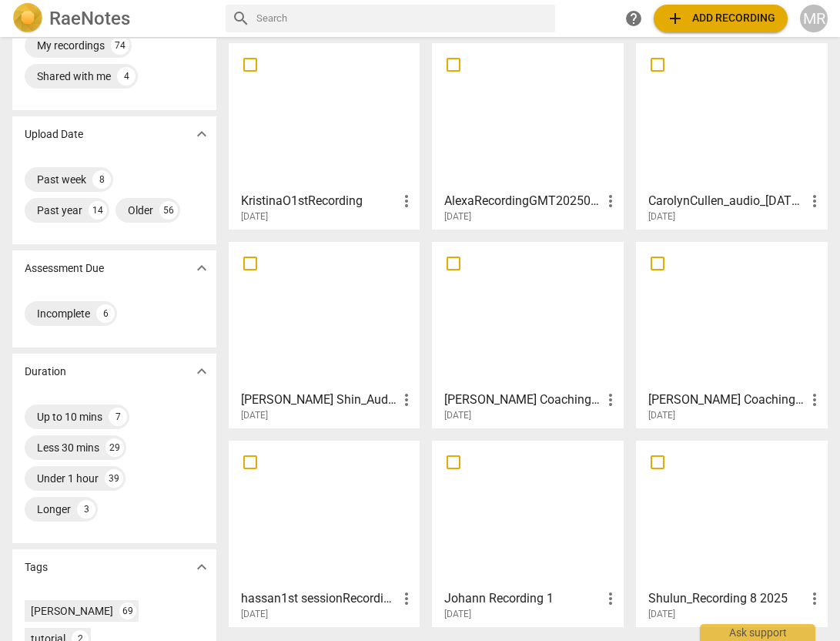
scroll to position [92, 0]
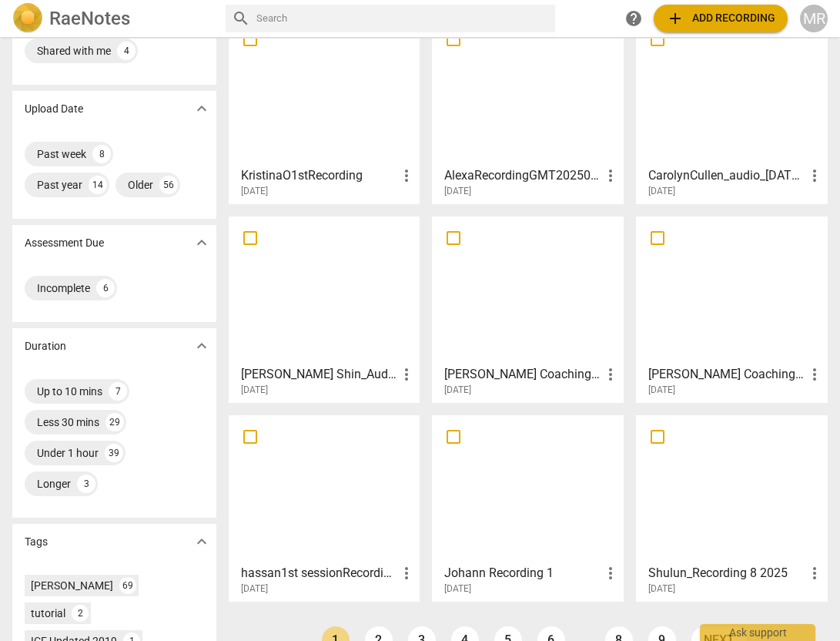
click at [353, 481] on div at bounding box center [324, 488] width 181 height 136
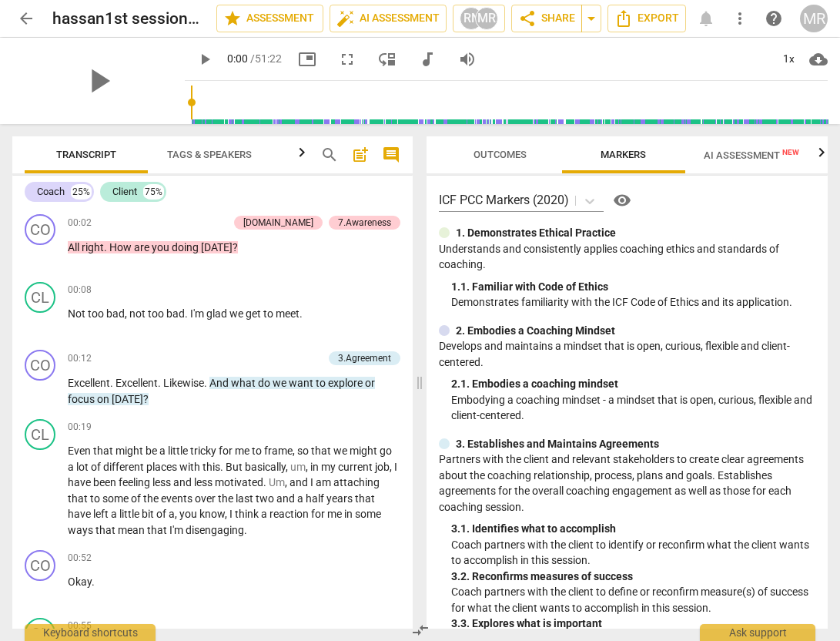
click at [812, 157] on span "AI Assessment New" at bounding box center [751, 154] width 132 height 23
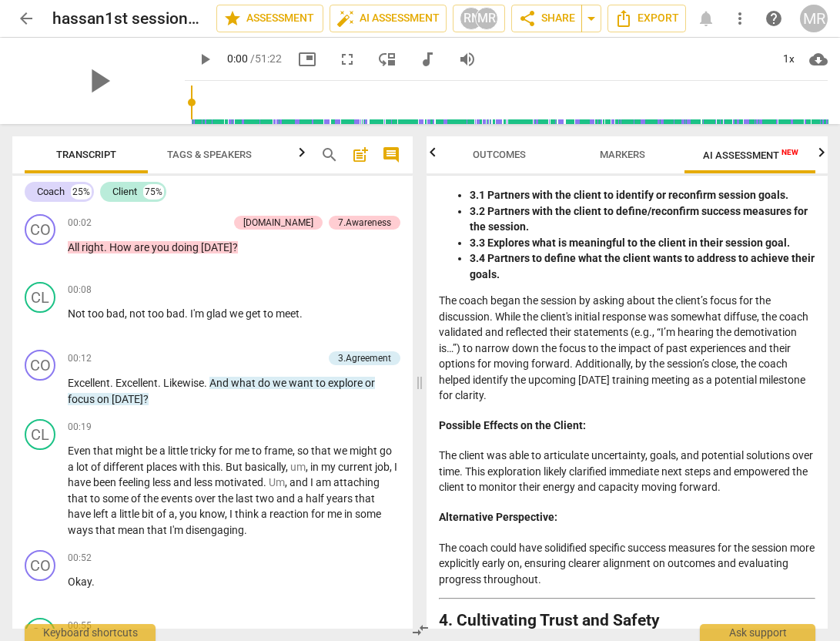
scroll to position [954, 0]
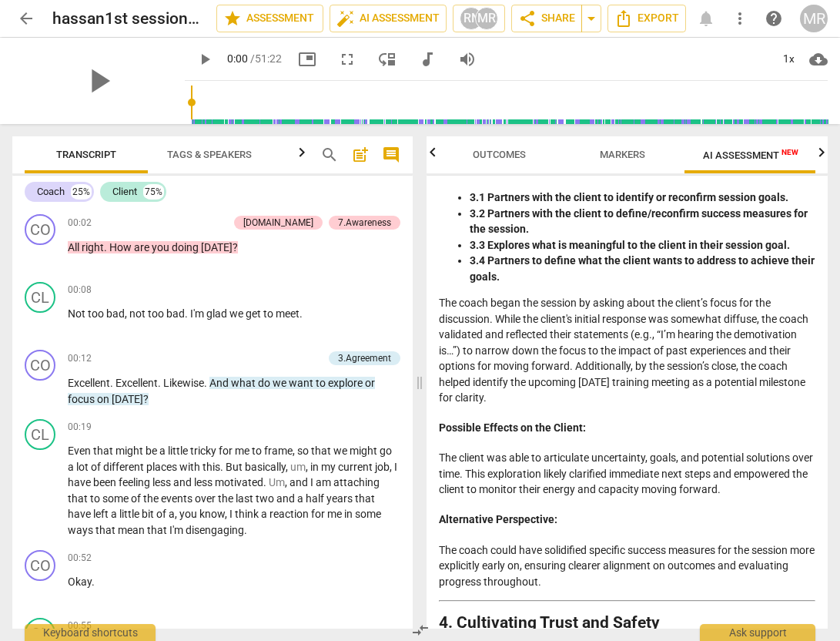
click at [818, 149] on icon "button" at bounding box center [821, 152] width 18 height 18
click at [772, 152] on span "Scores" at bounding box center [756, 155] width 74 height 21
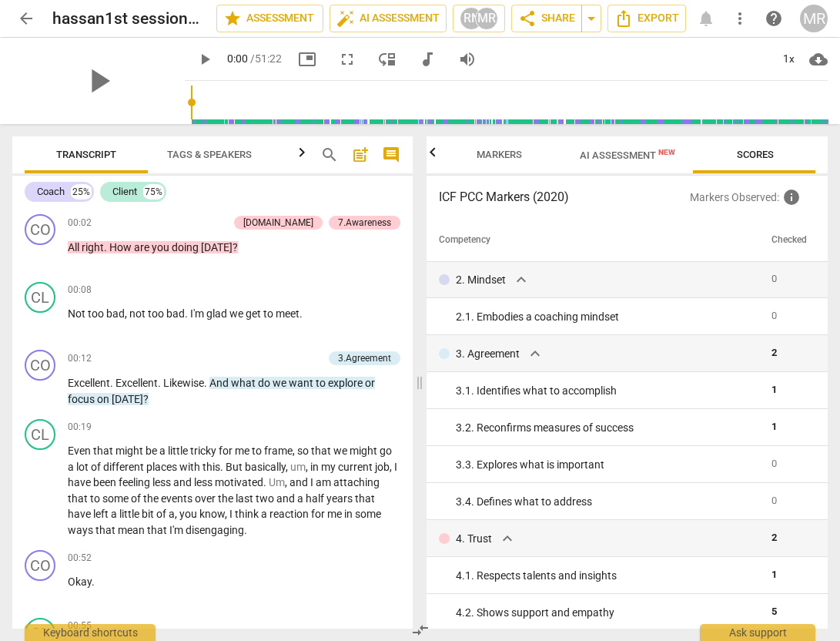
scroll to position [76, 0]
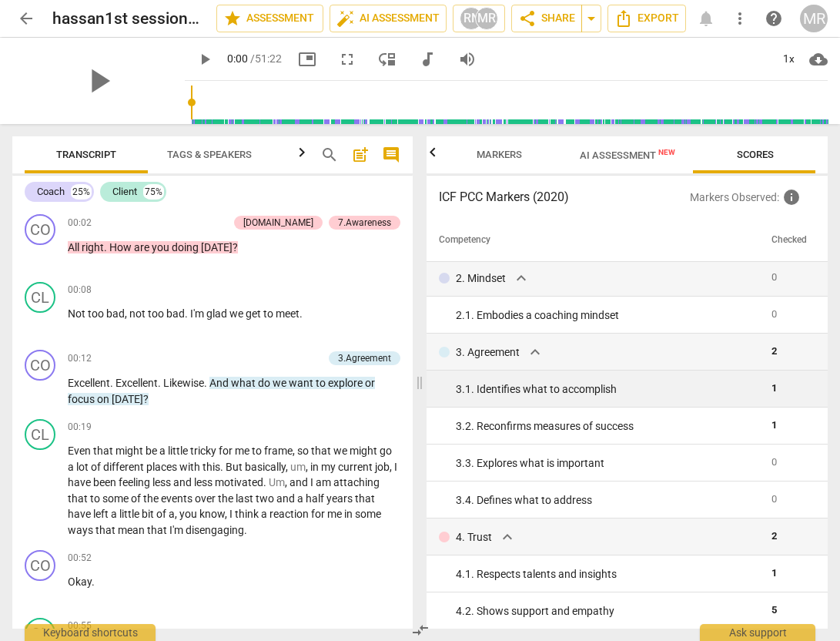
click at [604, 385] on div "3. 1. Identifies what to accomplish" at bounding box center [607, 389] width 303 height 16
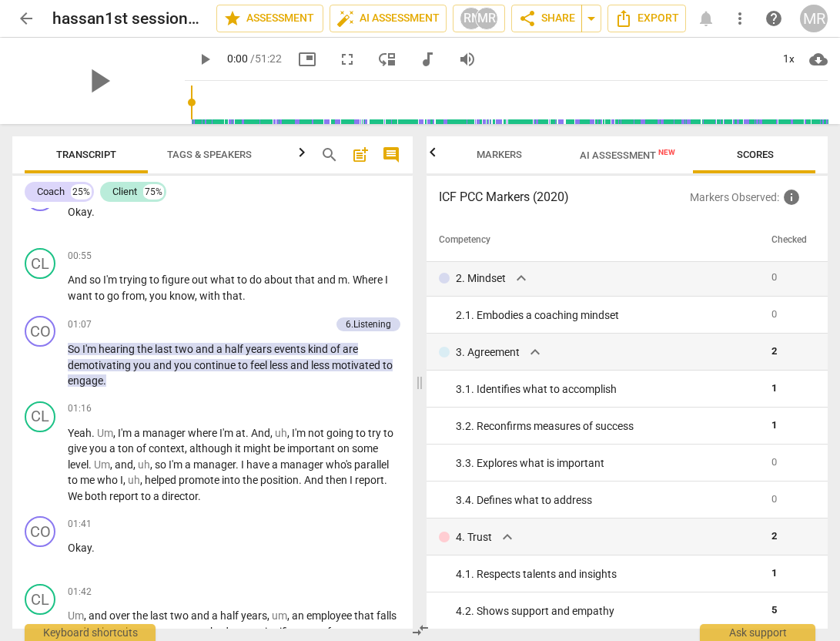
scroll to position [349, 0]
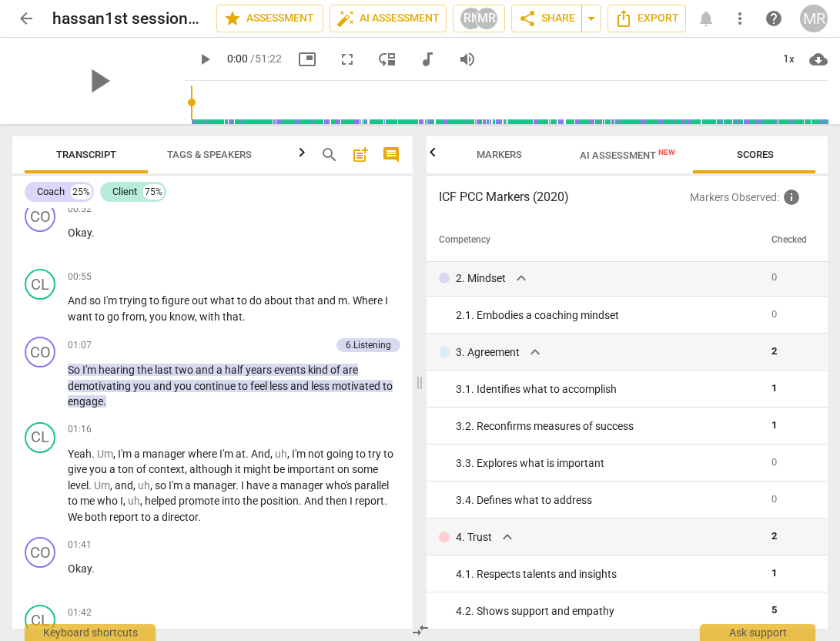
click at [638, 159] on span "AI Assessment New" at bounding box center [627, 155] width 95 height 12
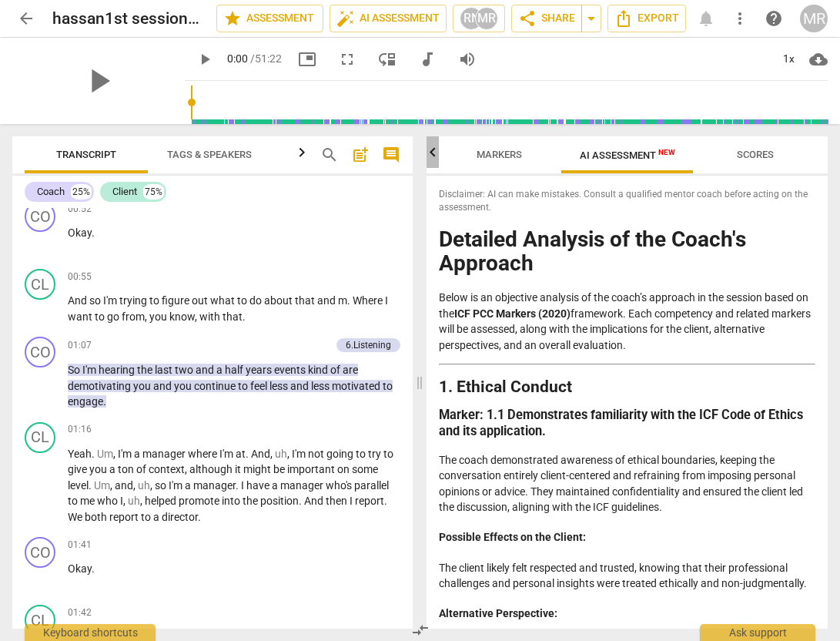
click at [435, 151] on icon "button" at bounding box center [433, 152] width 18 height 18
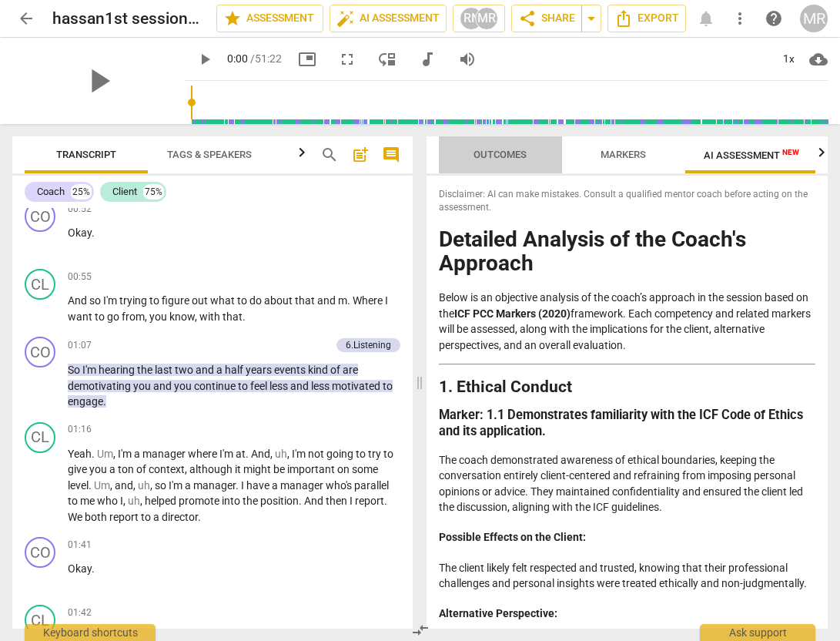
click at [515, 155] on span "Outcomes" at bounding box center [500, 155] width 53 height 12
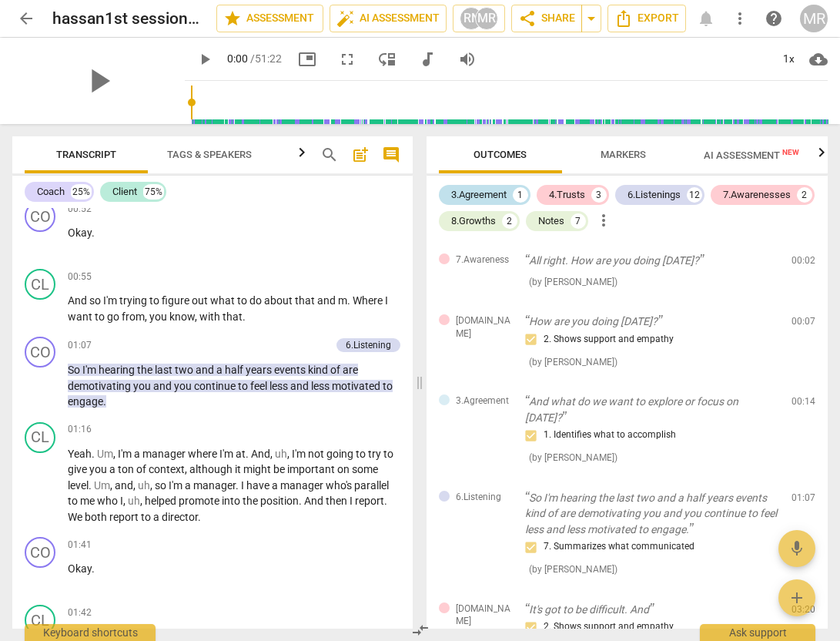
click at [504, 195] on div "3.Agreement" at bounding box center [478, 194] width 55 height 15
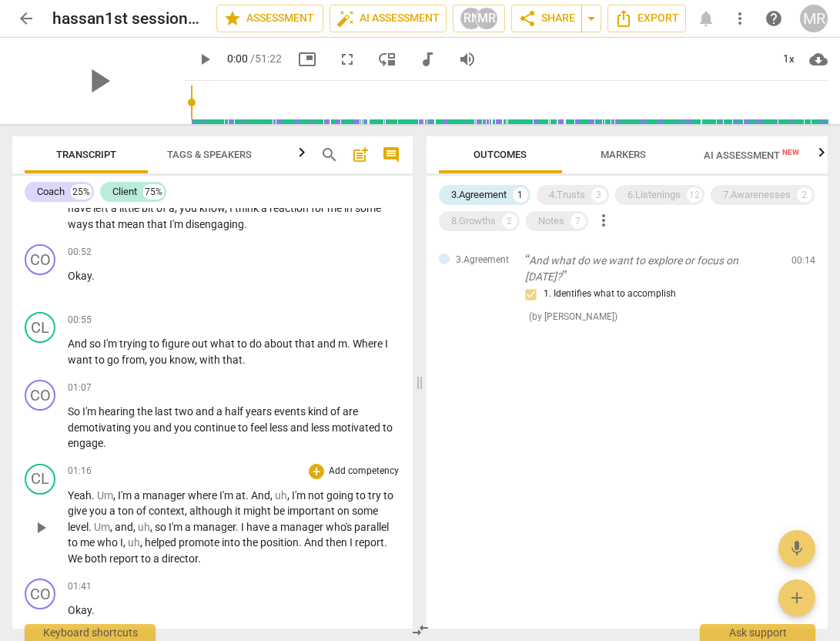
scroll to position [280, 0]
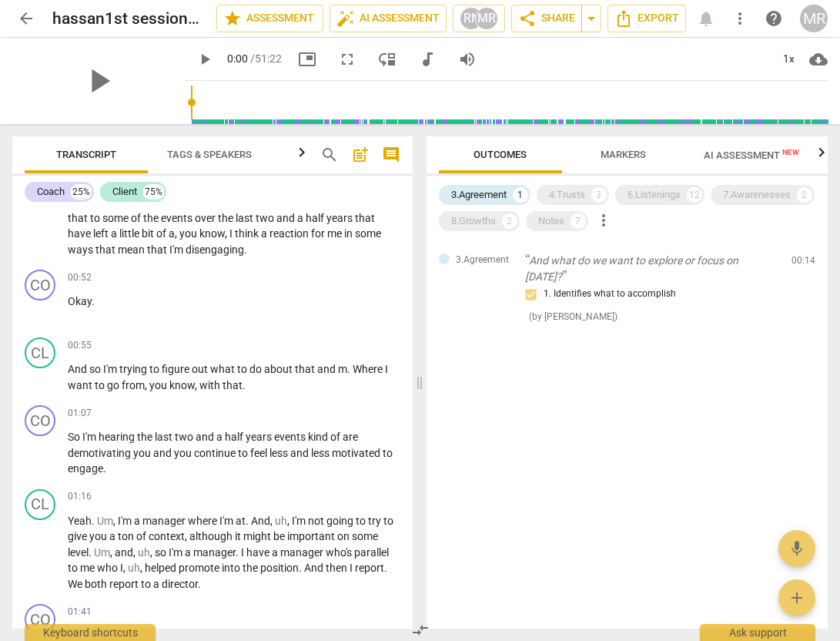
click at [726, 153] on span "AI Assessment New" at bounding box center [751, 155] width 95 height 12
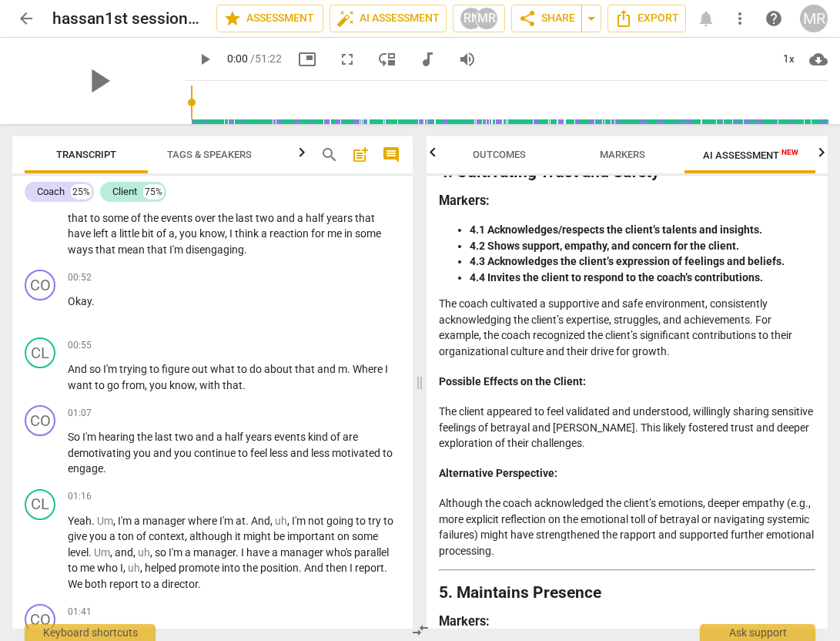
scroll to position [1405, 0]
